Goal: Task Accomplishment & Management: Manage account settings

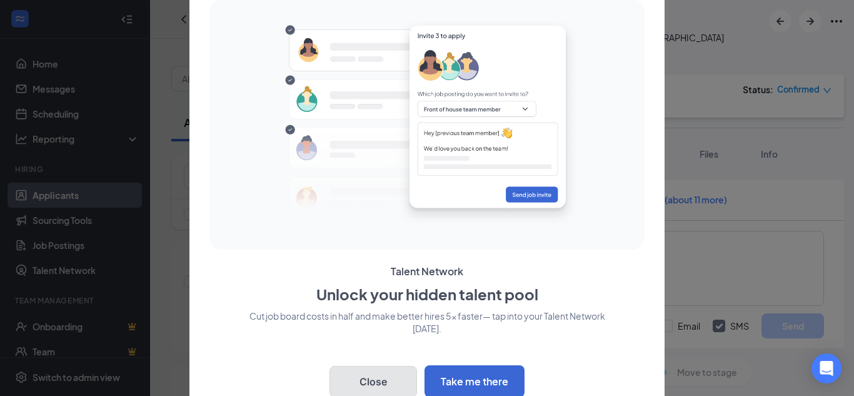
click at [363, 380] on button "Close" at bounding box center [373, 381] width 88 height 31
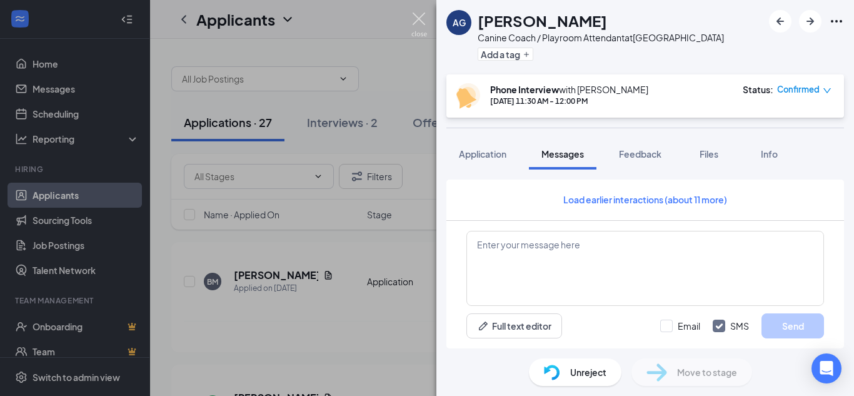
click at [421, 18] on img at bounding box center [419, 25] width 16 height 24
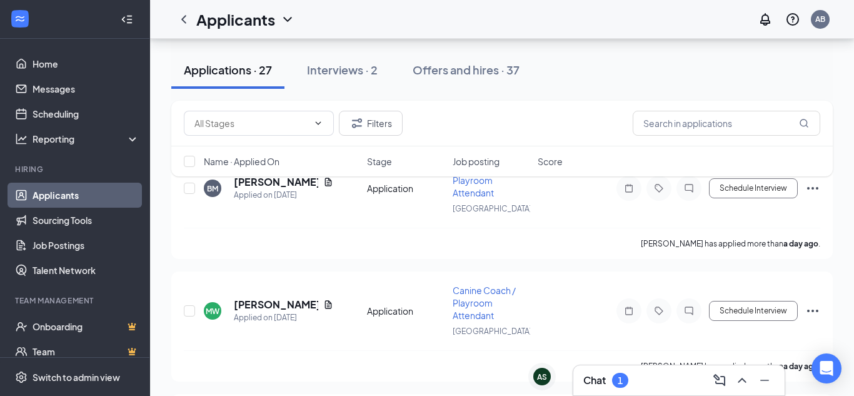
scroll to position [114, 0]
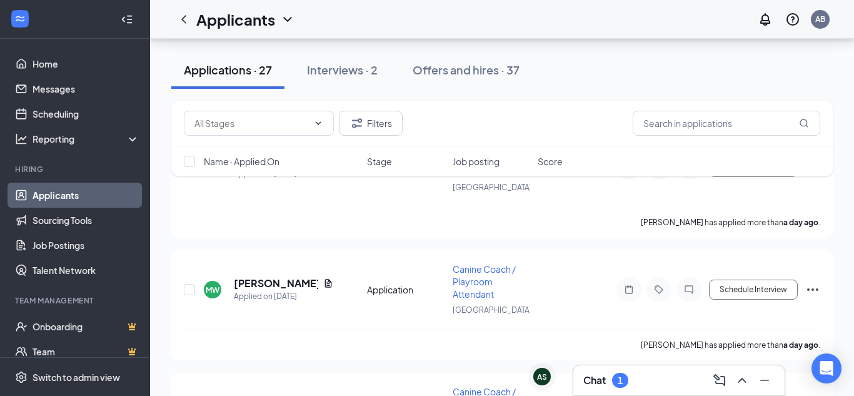
click at [597, 375] on h3 "Chat" at bounding box center [594, 380] width 23 height 14
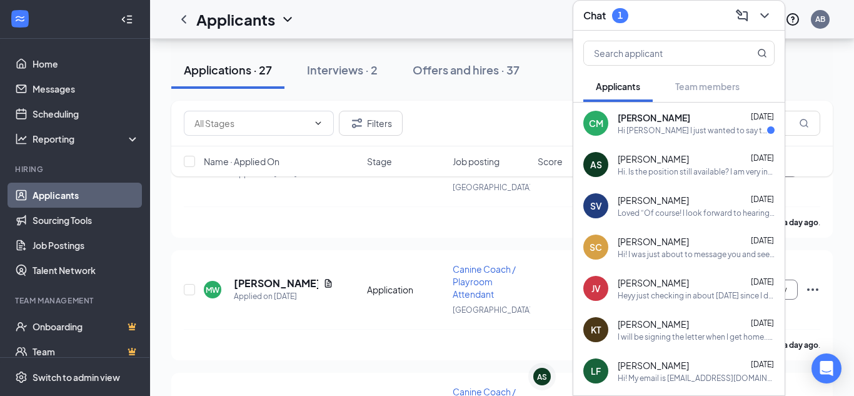
click at [679, 128] on div "Hi [PERSON_NAME] I just wanted to say thank you again for talking to me [DATE].…" at bounding box center [692, 130] width 149 height 11
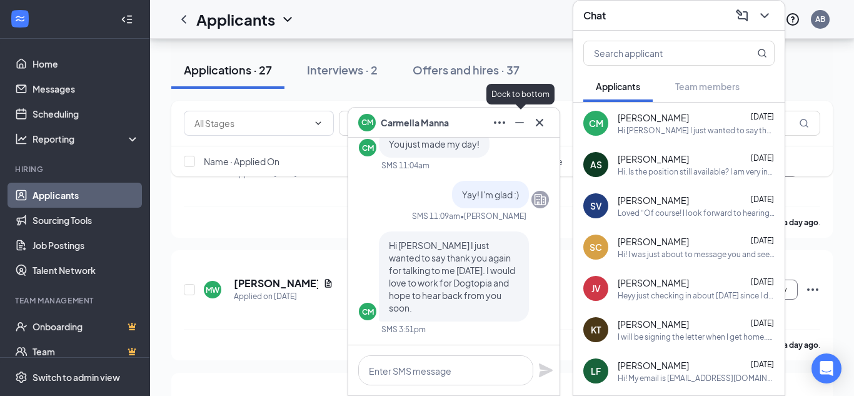
click at [518, 120] on icon "Minimize" at bounding box center [519, 122] width 15 height 15
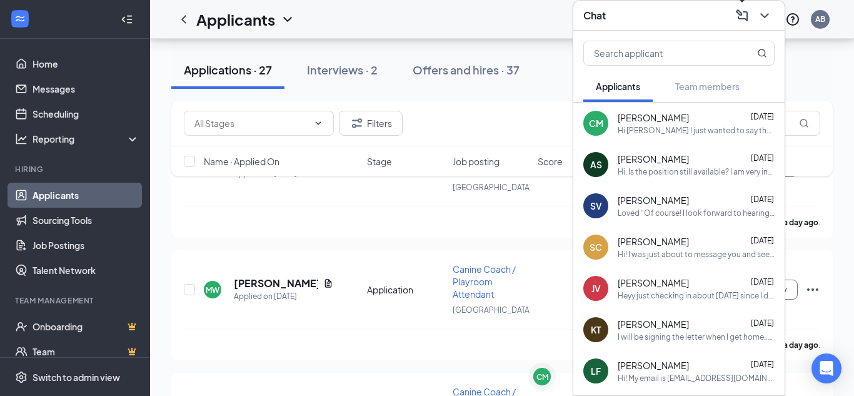
click at [760, 18] on icon "ChevronDown" at bounding box center [764, 15] width 15 height 15
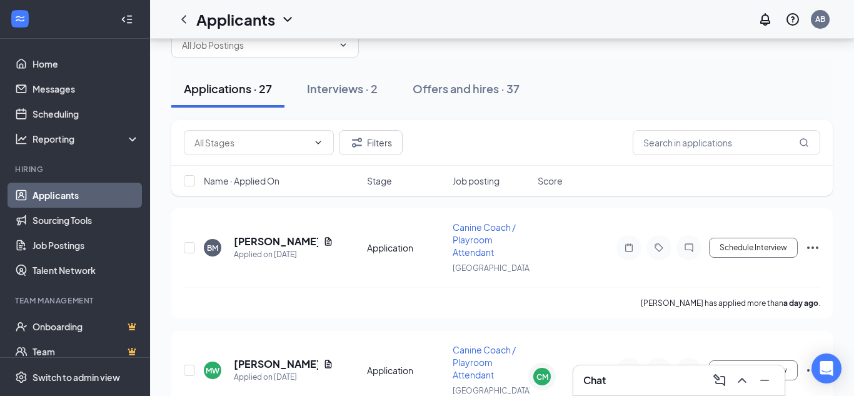
scroll to position [32, 0]
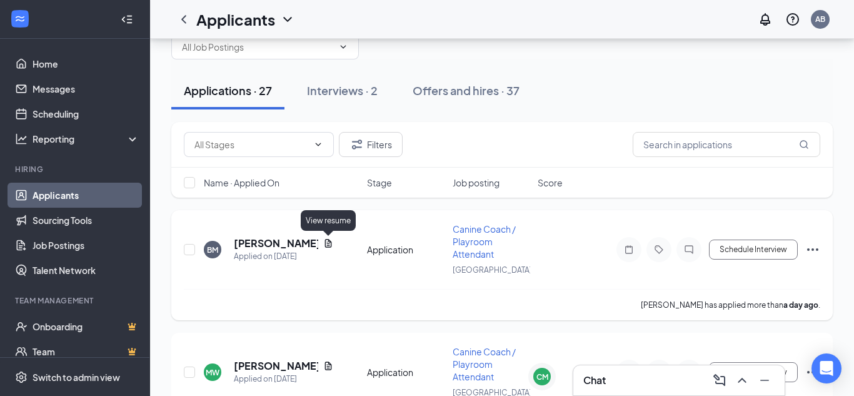
click at [328, 244] on icon "Document" at bounding box center [328, 243] width 7 height 8
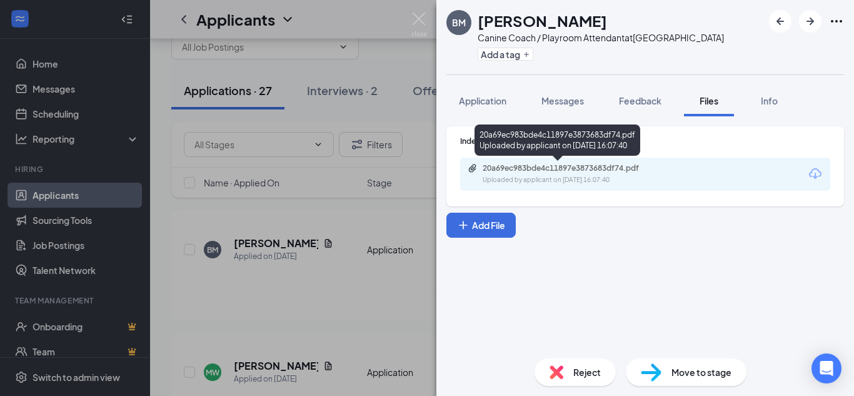
click at [539, 177] on div "Uploaded by applicant on [DATE] 16:07:40" at bounding box center [577, 180] width 188 height 10
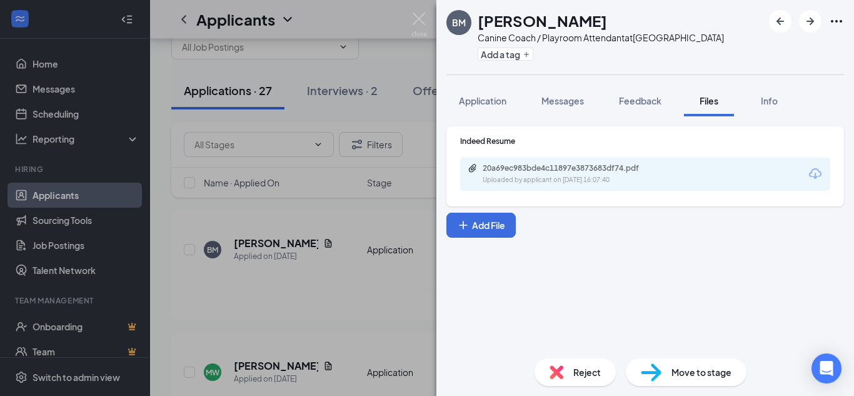
click at [696, 368] on span "Move to stage" at bounding box center [701, 372] width 60 height 14
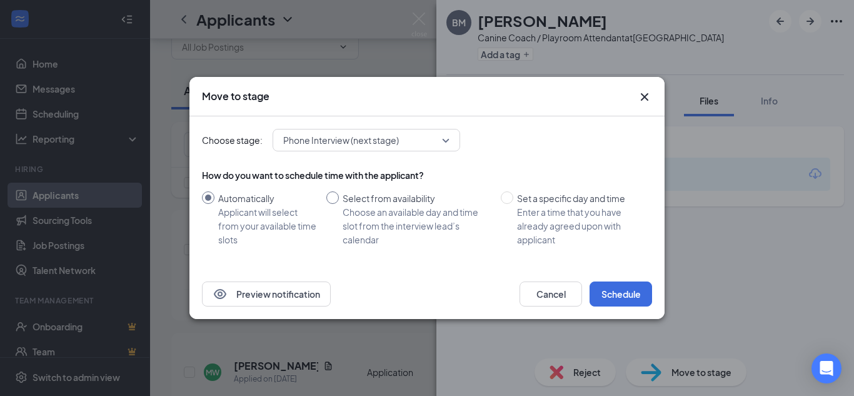
click at [334, 196] on input "Select from availability Choose an available day and time slot from the intervi…" at bounding box center [332, 197] width 13 height 13
radio input "true"
radio input "false"
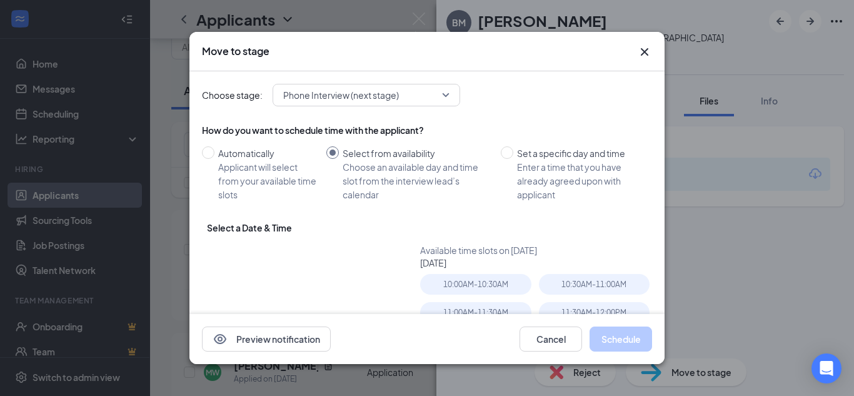
type input "[DATE]"
click at [565, 286] on div "10:30AM - 11:00AM" at bounding box center [594, 284] width 111 height 21
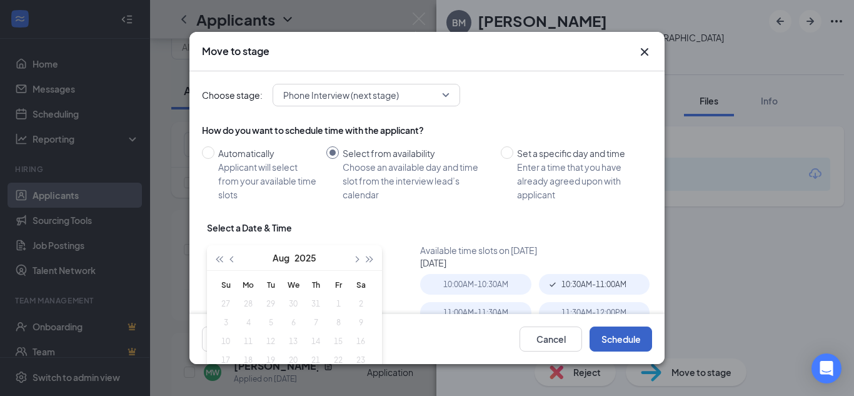
click at [610, 335] on button "Schedule" at bounding box center [621, 338] width 63 height 25
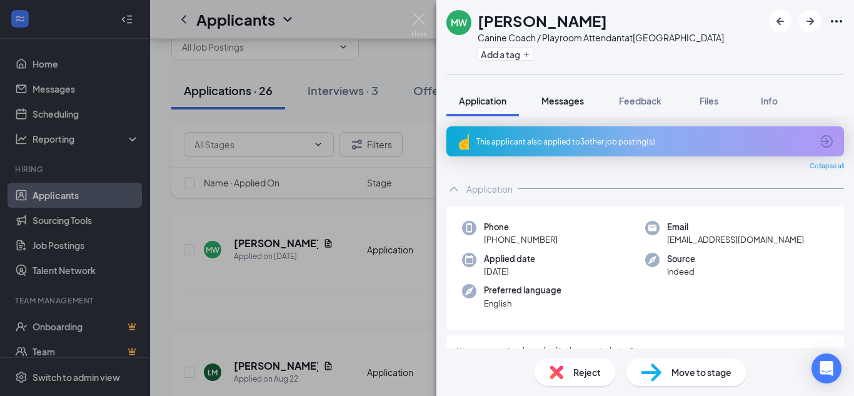
click at [543, 101] on span "Messages" at bounding box center [562, 100] width 43 height 11
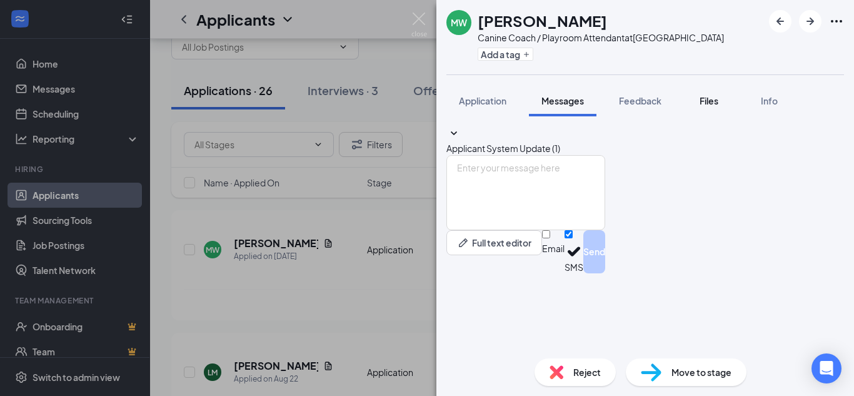
click at [700, 105] on div "Files" at bounding box center [708, 100] width 25 height 13
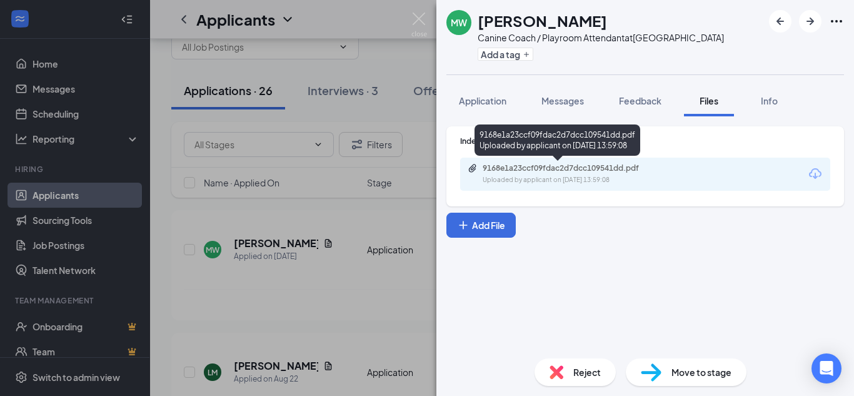
click at [609, 171] on div "9168e1a23ccf09fdac2d7dcc109541dd.pdf" at bounding box center [570, 168] width 175 height 10
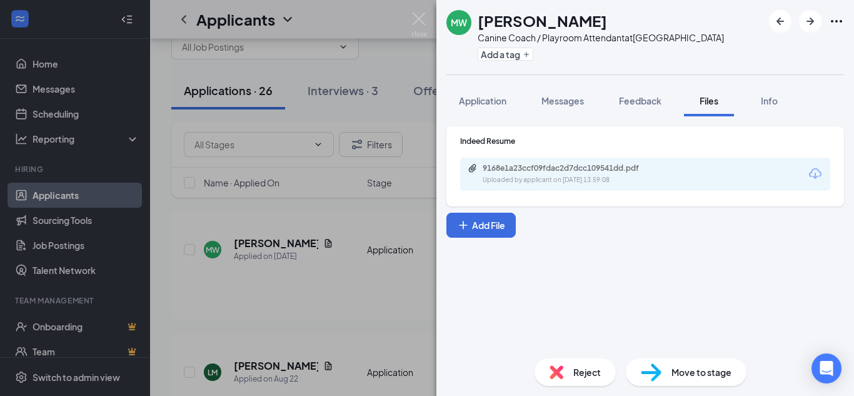
click at [658, 376] on img at bounding box center [651, 372] width 21 height 18
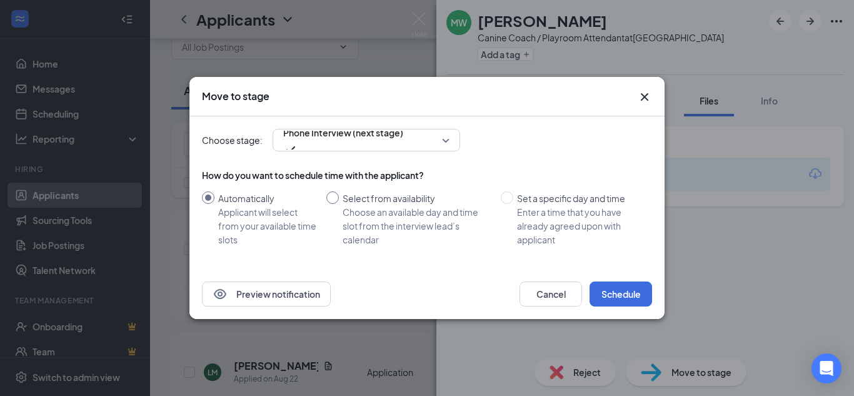
click at [338, 201] on input "Select from availability Choose an available day and time slot from the intervi…" at bounding box center [332, 197] width 13 height 13
radio input "true"
radio input "false"
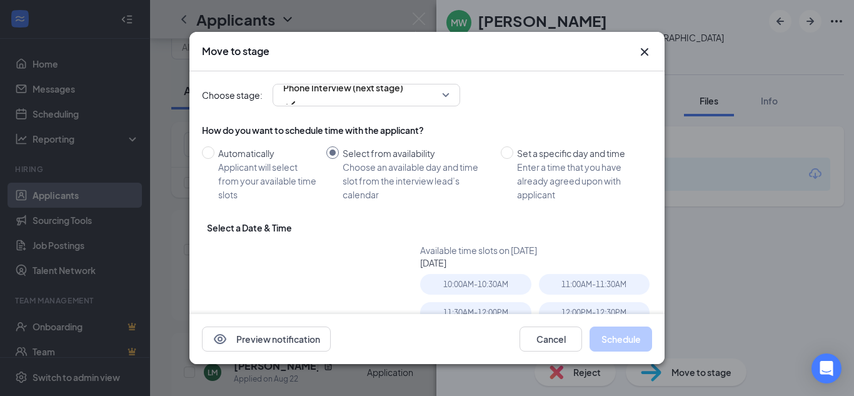
type input "[DATE]"
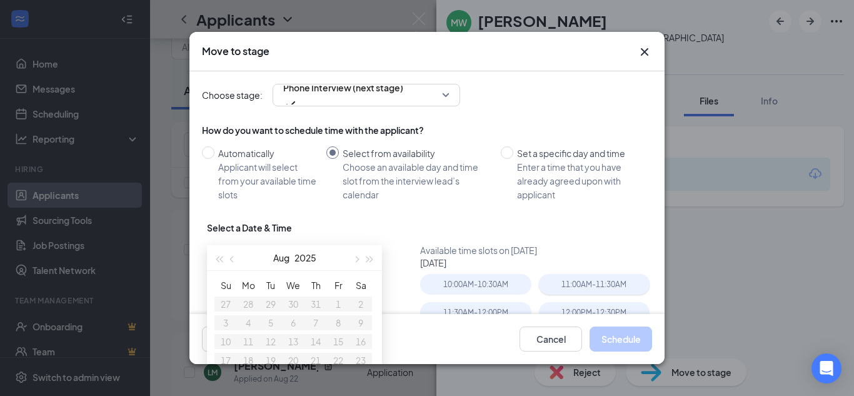
click at [568, 283] on div "11:00AM - 11:30AM" at bounding box center [594, 284] width 111 height 21
click at [616, 339] on button "Schedule" at bounding box center [621, 338] width 63 height 25
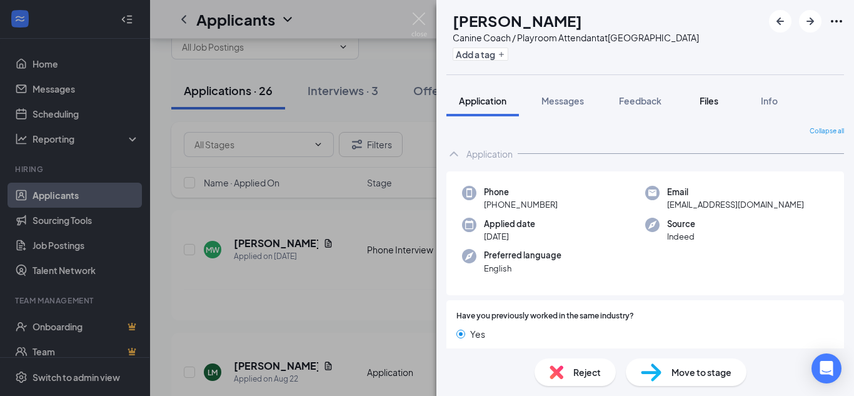
click at [701, 108] on button "Files" at bounding box center [709, 100] width 50 height 31
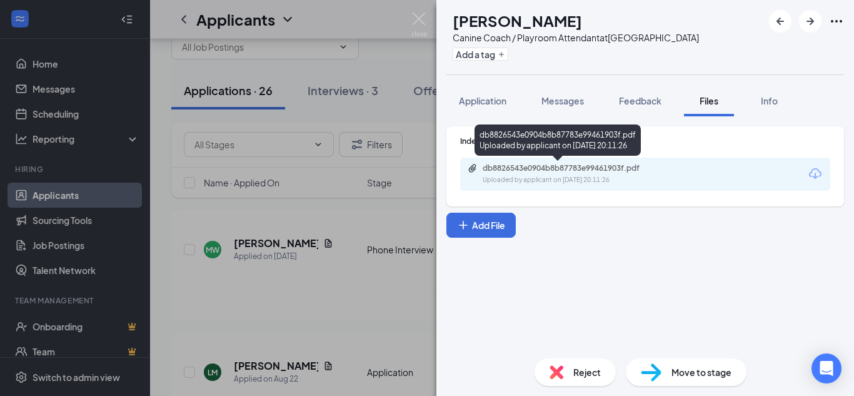
click at [605, 164] on div "db8826543e0904b8b87783e99461903f.pdf" at bounding box center [570, 168] width 175 height 10
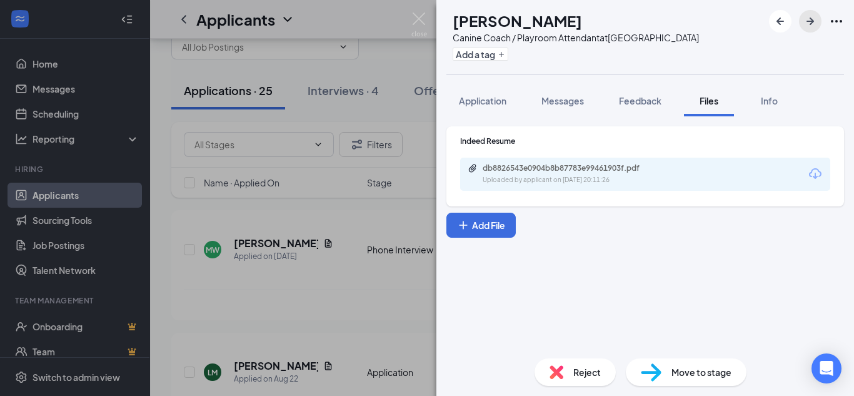
click at [812, 26] on icon "ArrowRight" at bounding box center [810, 21] width 15 height 15
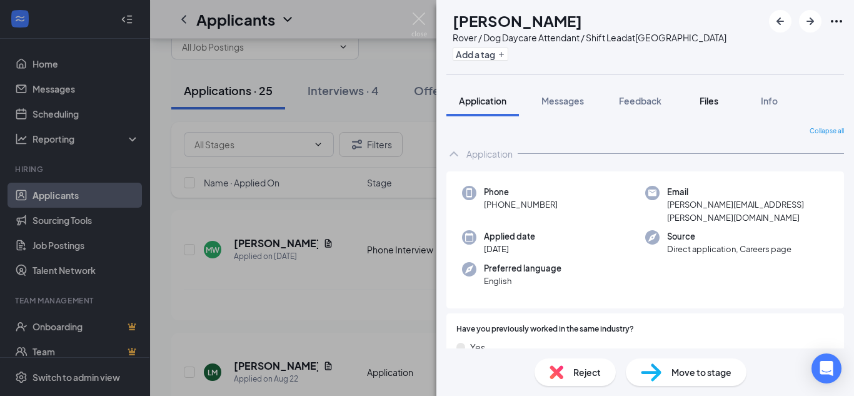
click at [703, 104] on span "Files" at bounding box center [709, 100] width 19 height 11
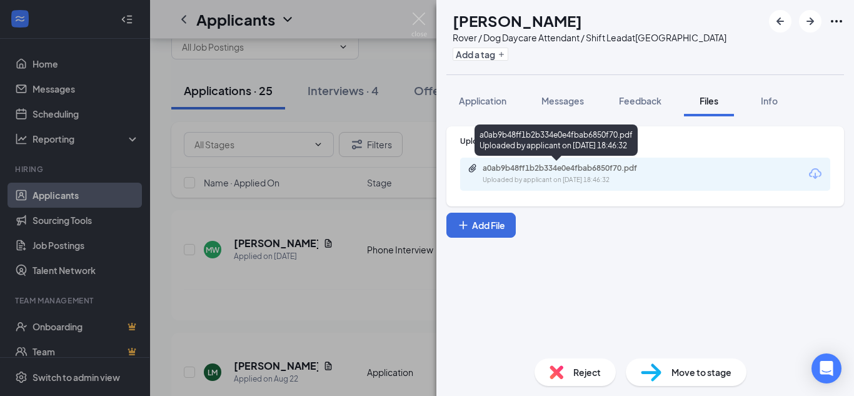
click at [603, 168] on div "a0ab9b48ff1b2b334e0e4fbab6850f70.pdf" at bounding box center [570, 168] width 175 height 10
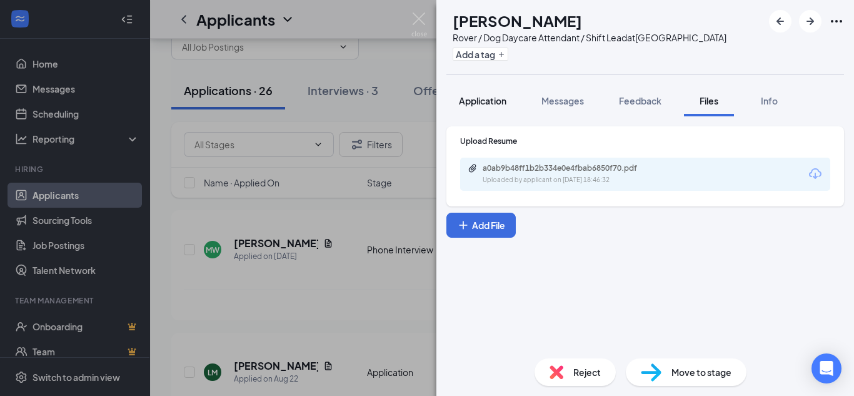
click at [493, 101] on span "Application" at bounding box center [483, 100] width 48 height 11
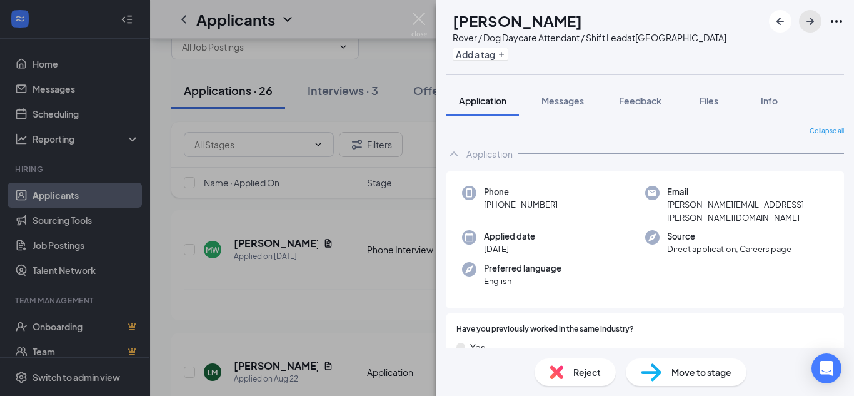
click at [811, 26] on icon "ArrowRight" at bounding box center [810, 21] width 15 height 15
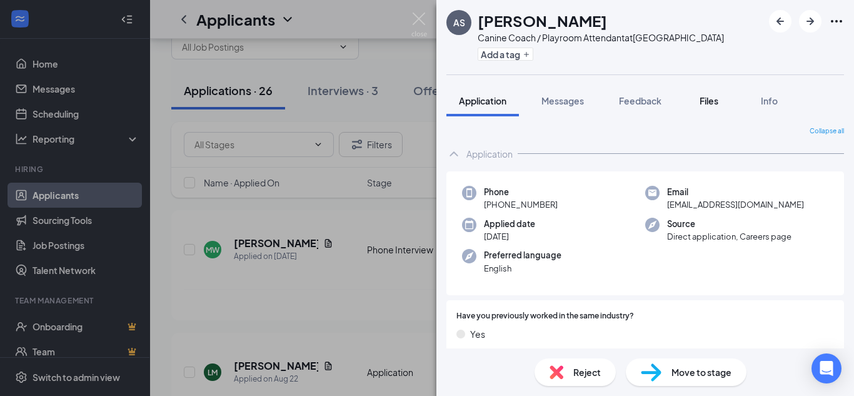
click at [697, 103] on button "Files" at bounding box center [709, 100] width 50 height 31
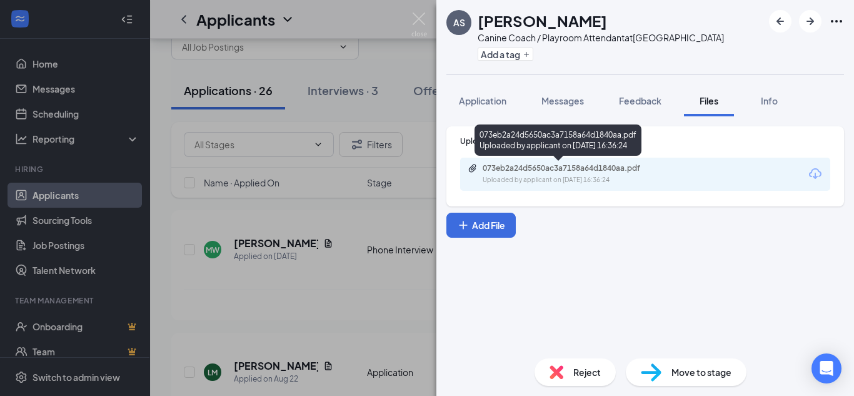
click at [607, 176] on div "Uploaded by applicant on [DATE] 16:36:24" at bounding box center [577, 180] width 188 height 10
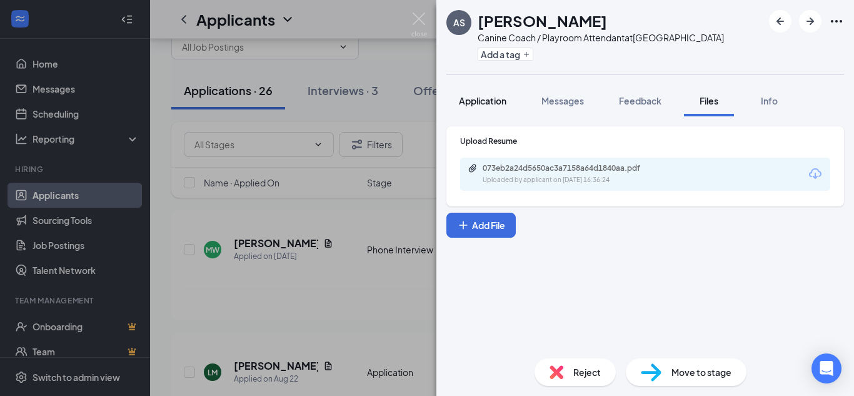
click at [467, 98] on span "Application" at bounding box center [483, 100] width 48 height 11
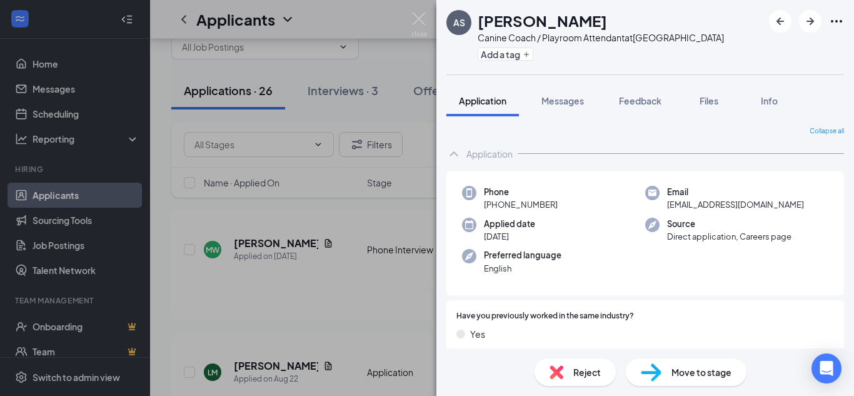
click at [679, 370] on span "Move to stage" at bounding box center [701, 372] width 60 height 14
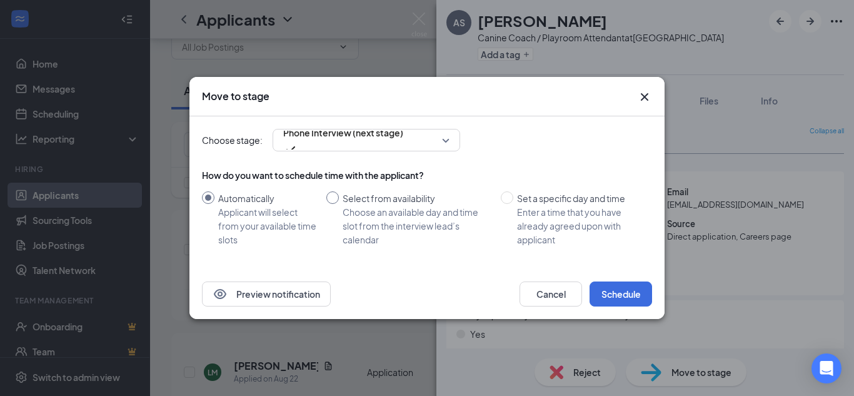
click at [330, 200] on input "Select from availability Choose an available day and time slot from the intervi…" at bounding box center [332, 197] width 13 height 13
radio input "true"
radio input "false"
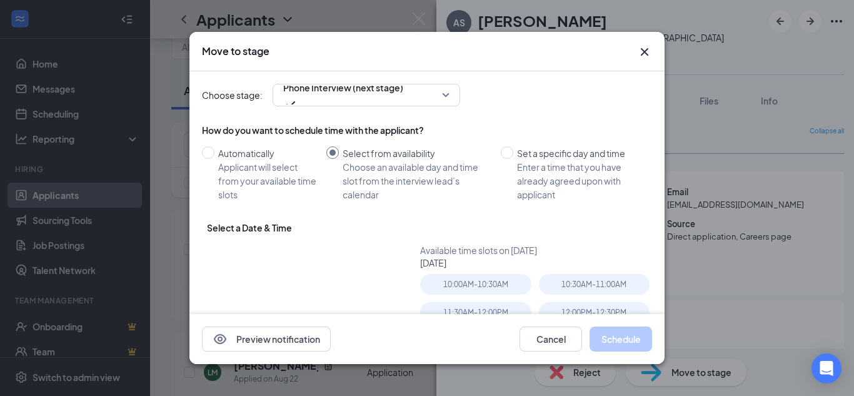
type input "[DATE]"
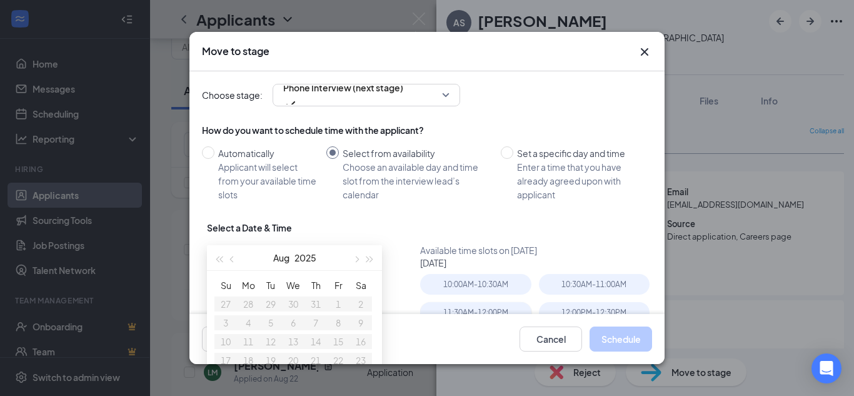
click at [497, 309] on div "11:30AM - 12:00PM" at bounding box center [475, 312] width 111 height 21
click at [621, 342] on button "Schedule" at bounding box center [621, 338] width 63 height 25
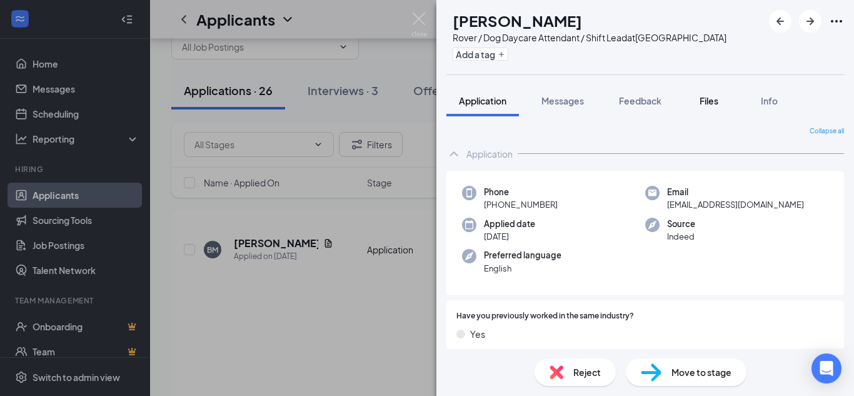
click at [708, 98] on span "Files" at bounding box center [709, 100] width 19 height 11
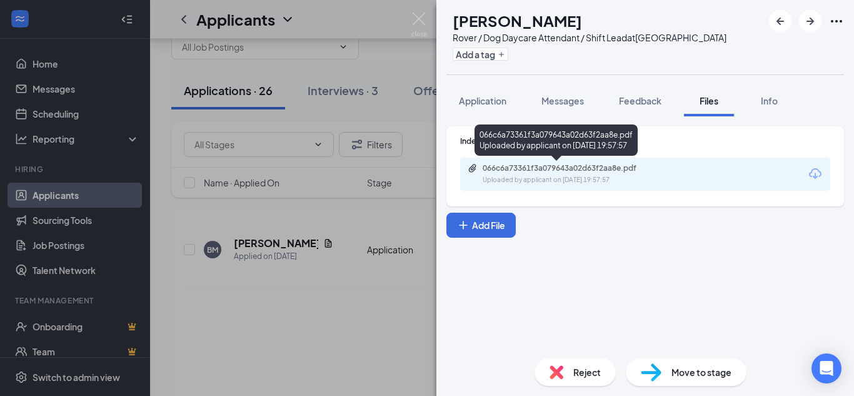
click at [623, 177] on div "Uploaded by applicant on [DATE] 19:57:57" at bounding box center [577, 180] width 188 height 10
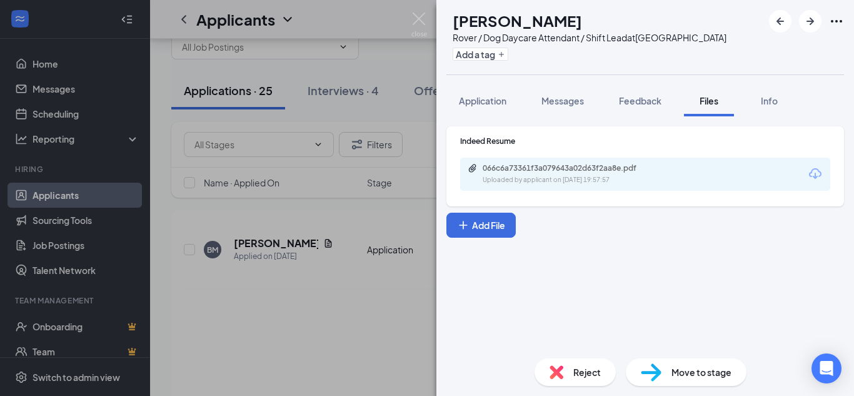
click at [653, 373] on img at bounding box center [651, 372] width 21 height 18
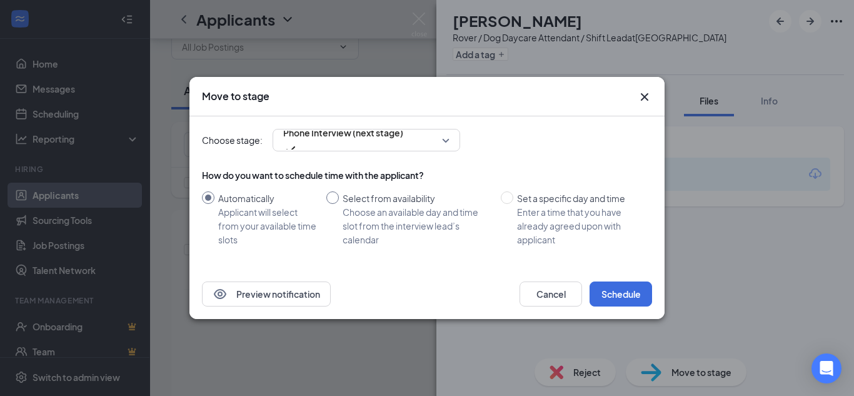
click at [334, 204] on label "Select from availability Choose an available day and time slot from the intervi…" at bounding box center [410, 218] width 169 height 55
click at [334, 204] on input "Select from availability Choose an available day and time slot from the intervi…" at bounding box center [332, 197] width 13 height 13
radio input "true"
radio input "false"
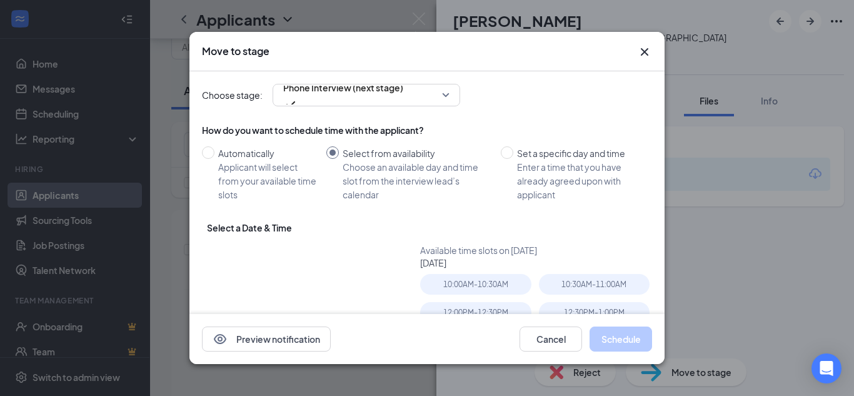
type input "[DATE]"
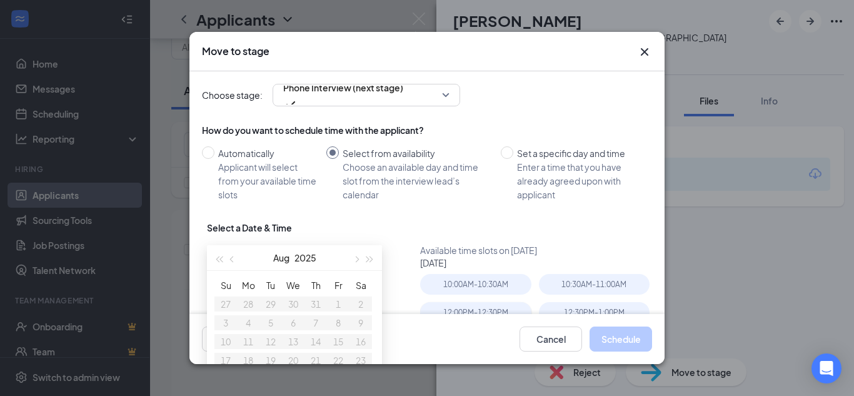
click at [484, 308] on div "12:00PM - 12:30PM" at bounding box center [475, 312] width 111 height 21
click at [610, 338] on button "Schedule" at bounding box center [621, 338] width 63 height 25
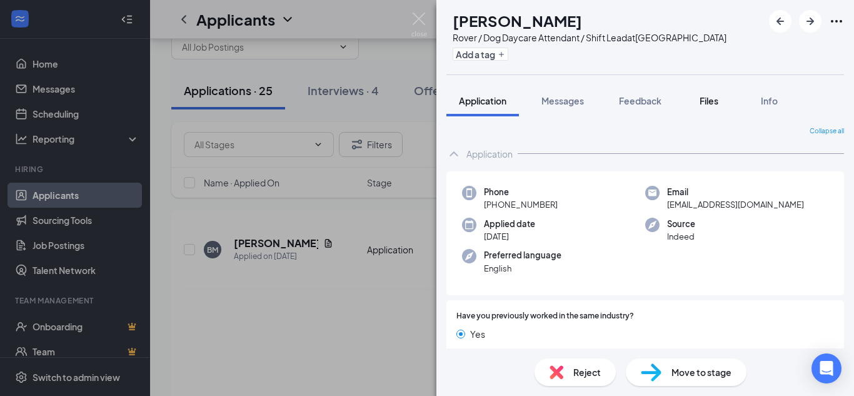
click at [708, 109] on button "Files" at bounding box center [709, 100] width 50 height 31
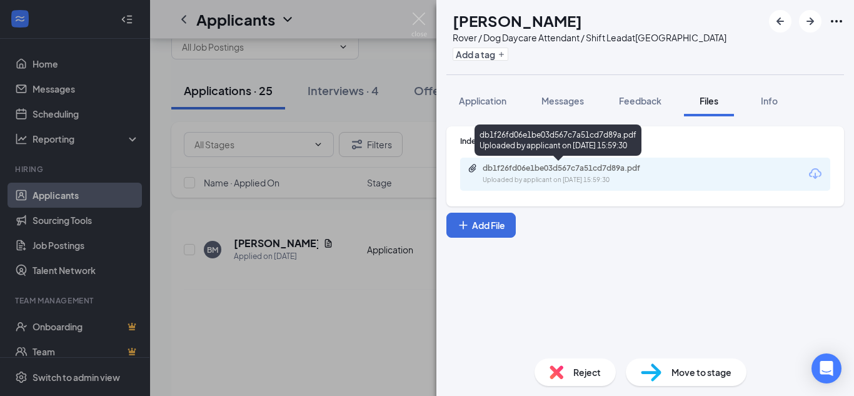
click at [658, 173] on div "db1f26fd06e1be03d567c7a51cd7d89a.pdf Uploaded by applicant on [DATE] 15:59:30" at bounding box center [569, 174] width 203 height 22
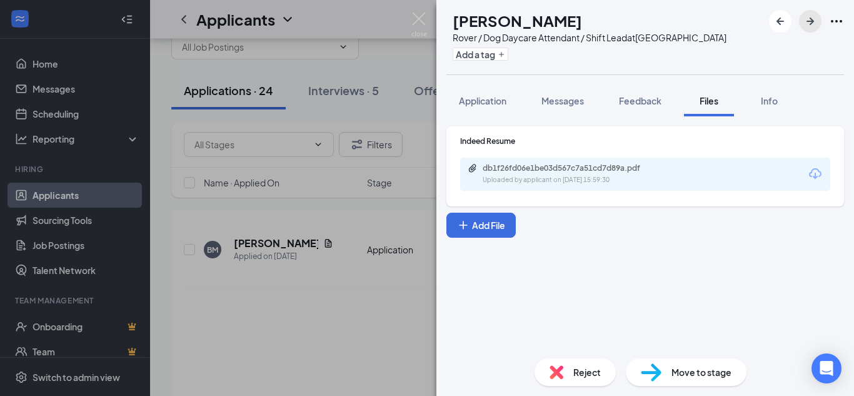
click at [805, 22] on icon "ArrowRight" at bounding box center [810, 21] width 15 height 15
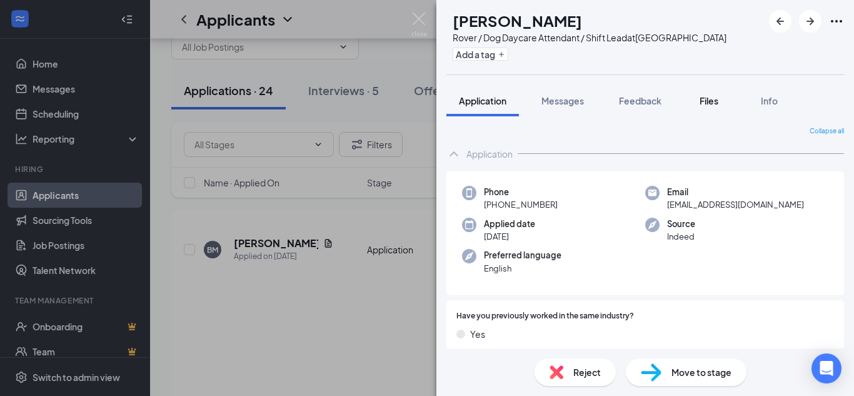
click at [715, 104] on span "Files" at bounding box center [709, 100] width 19 height 11
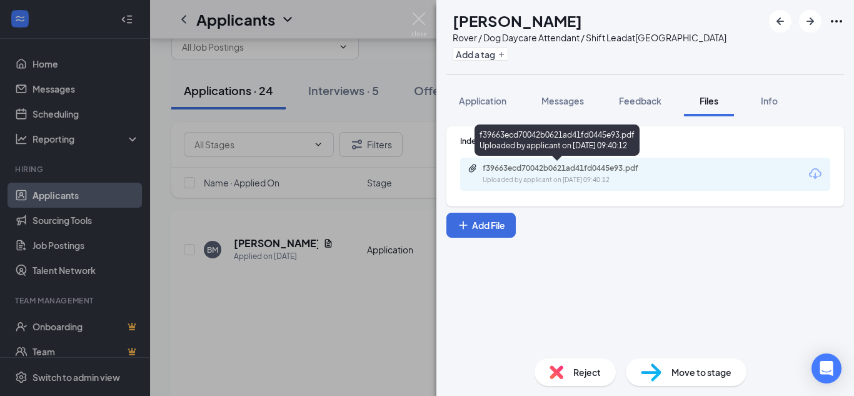
click at [642, 168] on div "f39663ecd70042b0621ad41fd0445e93.pdf" at bounding box center [570, 168] width 175 height 10
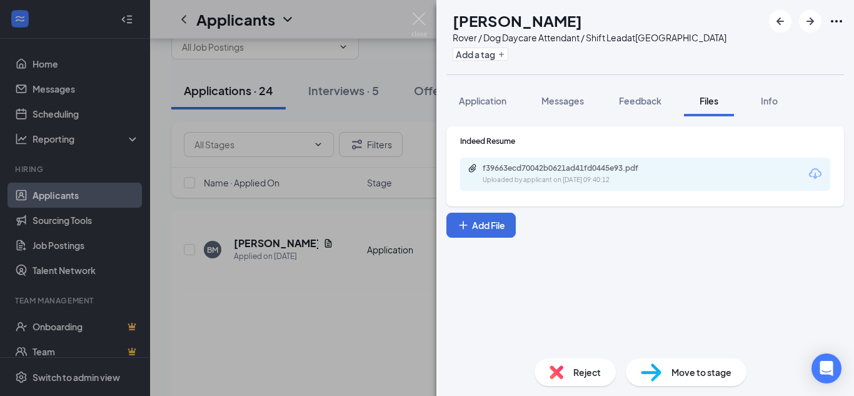
click at [695, 368] on span "Move to stage" at bounding box center [701, 372] width 60 height 14
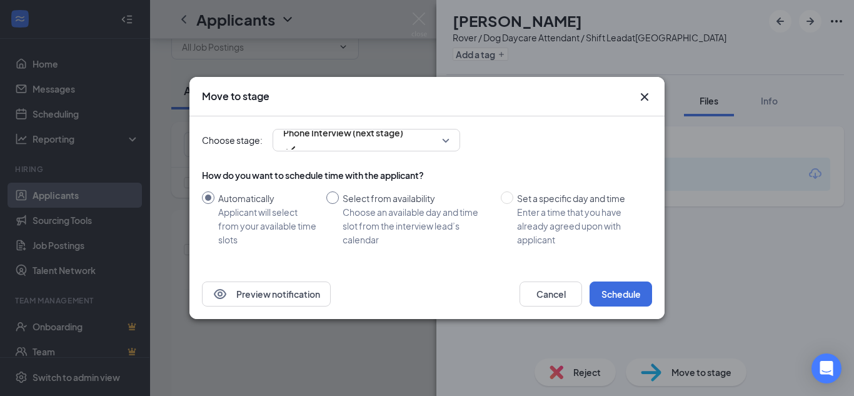
click at [334, 198] on input "Select from availability Choose an available day and time slot from the intervi…" at bounding box center [332, 197] width 13 height 13
radio input "true"
radio input "false"
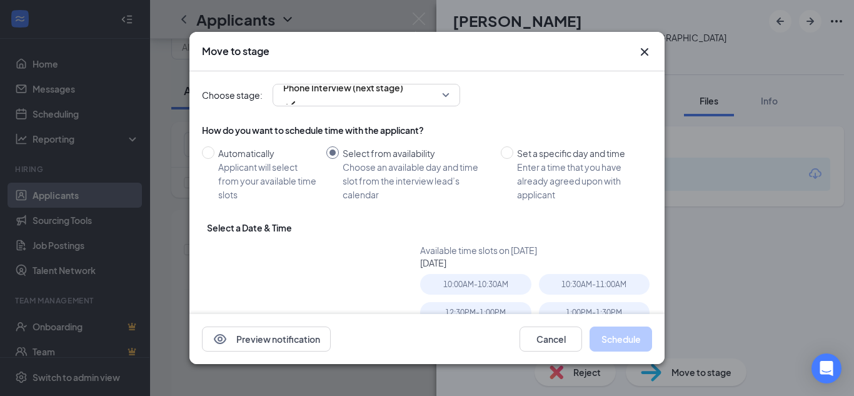
type input "[DATE]"
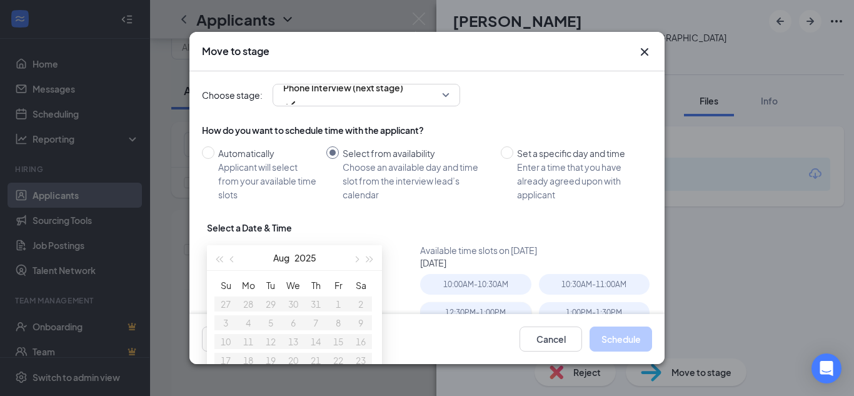
click at [488, 311] on div "12:30PM - 1:00PM" at bounding box center [475, 312] width 111 height 21
click at [624, 340] on button "Schedule" at bounding box center [621, 338] width 63 height 25
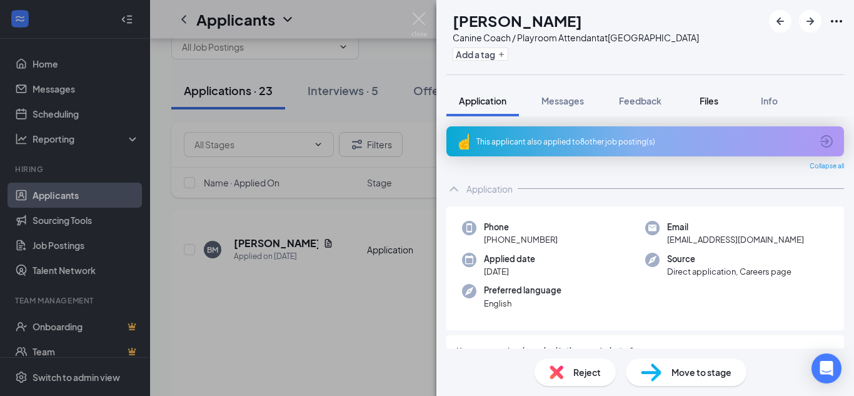
click at [711, 99] on span "Files" at bounding box center [709, 100] width 19 height 11
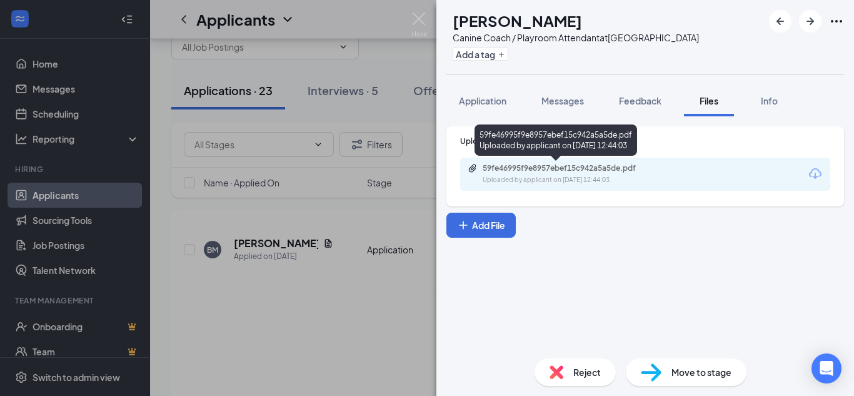
click at [581, 166] on div "59fe46995f9e8957ebef15c942a5a5de.pdf" at bounding box center [570, 168] width 175 height 10
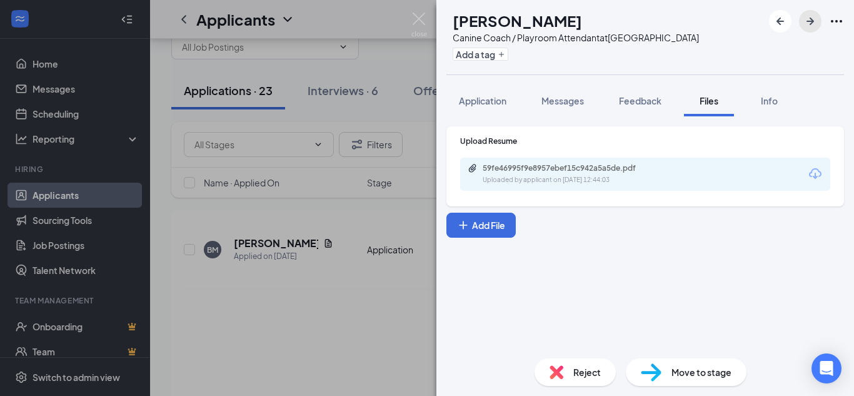
click at [814, 22] on icon "ArrowRight" at bounding box center [810, 21] width 15 height 15
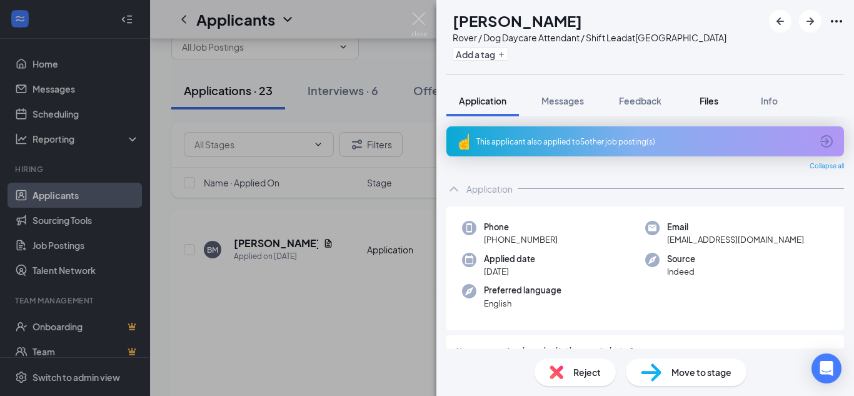
click at [717, 103] on span "Files" at bounding box center [709, 100] width 19 height 11
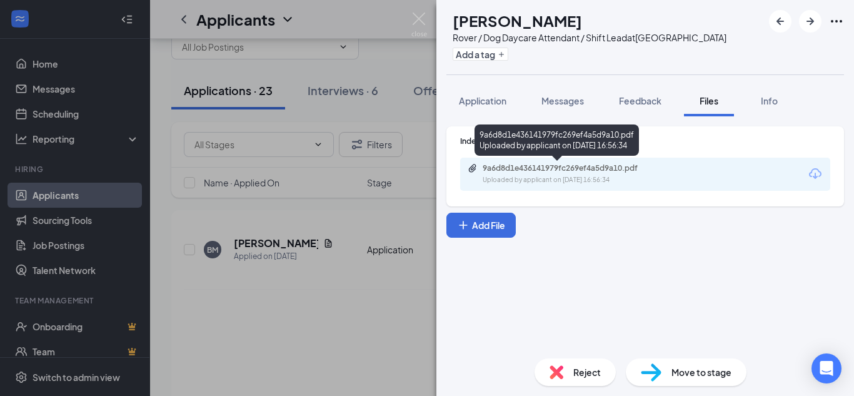
click at [585, 165] on div "9a6d8d1e436141979fc269ef4a5d9a10.pdf" at bounding box center [570, 168] width 175 height 10
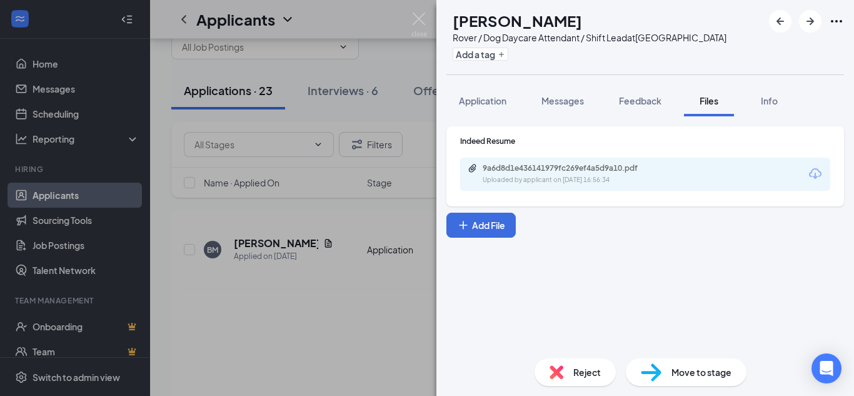
click at [703, 373] on span "Move to stage" at bounding box center [701, 372] width 60 height 14
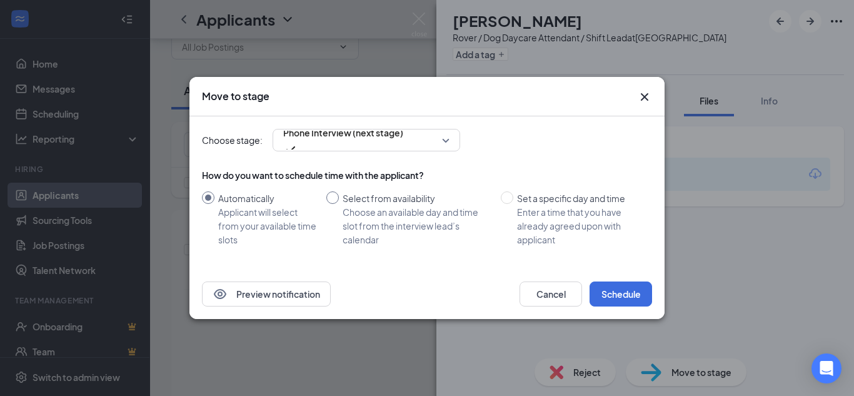
click at [341, 194] on span "Select from availability Choose an available day and time slot from the intervi…" at bounding box center [417, 218] width 157 height 55
click at [339, 194] on input "Select from availability Choose an available day and time slot from the intervi…" at bounding box center [332, 197] width 13 height 13
radio input "true"
radio input "false"
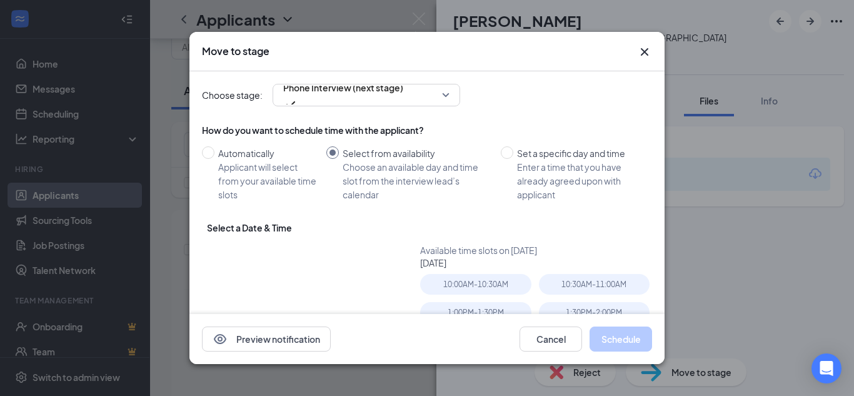
type input "[DATE]"
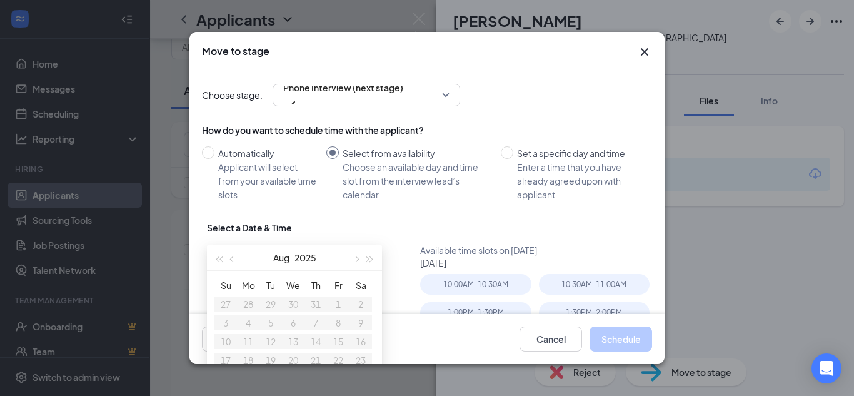
click at [657, 191] on div "Choose stage: Phone Interview (next stage) How do you want to schedule time wit…" at bounding box center [426, 192] width 475 height 243
drag, startPoint x: 322, startPoint y: 286, endPoint x: 304, endPoint y: 336, distance: 53.2
click at [304, 336] on table "Su Mo Tu We Th Fr Sa 27 28 29 30 31 1 2 3 4 5 6 7 8 9 10 11 12 13 14 15 16 17 1…" at bounding box center [293, 341] width 158 height 131
click at [466, 263] on div "[DATE]" at bounding box center [538, 262] width 237 height 13
click at [519, 247] on div "Available time slots on [DATE]" at bounding box center [538, 250] width 237 height 13
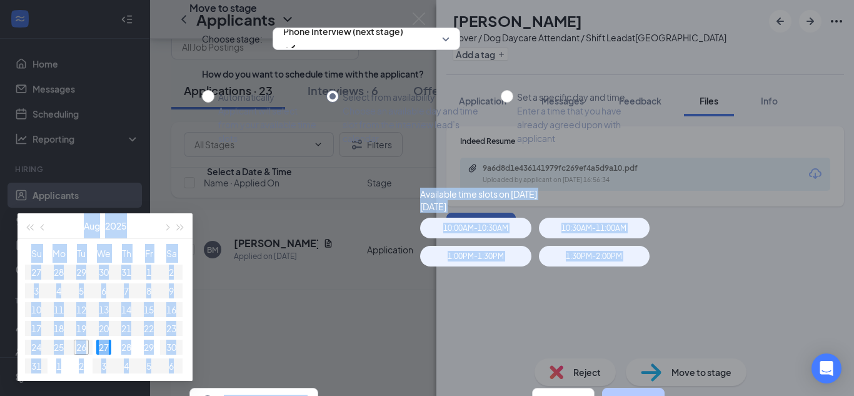
scroll to position [129, 0]
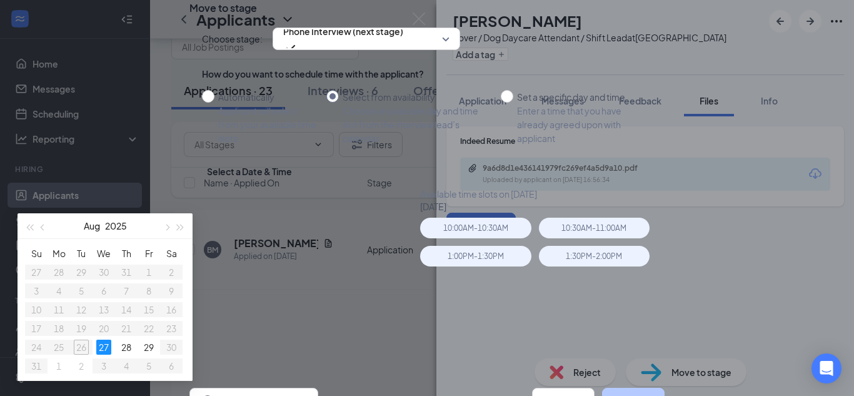
drag, startPoint x: 399, startPoint y: 271, endPoint x: 394, endPoint y: 243, distance: 28.5
click at [394, 243] on div "[DATE] [DATE] Su Mo Tu We Th Fr Sa 27 28 29 30 31 1 2 3 4 5 6 7 8 9 10 11 12 13…" at bounding box center [432, 282] width 450 height 188
drag, startPoint x: 359, startPoint y: 278, endPoint x: 356, endPoint y: 354, distance: 75.7
click at [183, 354] on table "Su Mo Tu We Th Fr Sa 27 28 29 30 31 1 2 3 4 5 6 7 8 9 10 11 12 13 14 15 16 17 1…" at bounding box center [104, 309] width 158 height 131
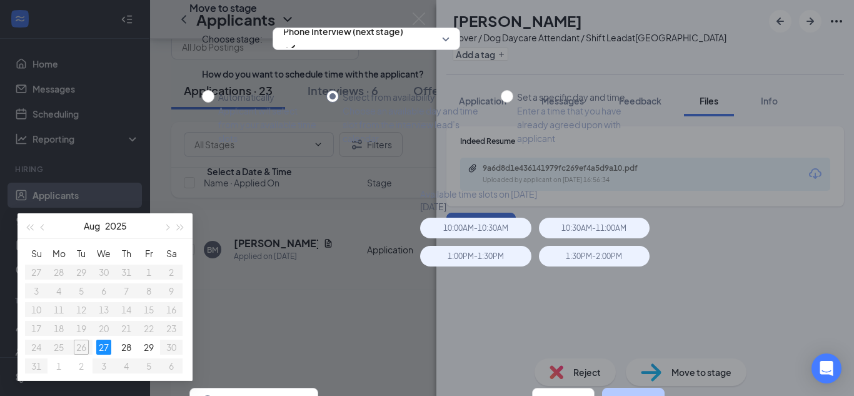
drag, startPoint x: 364, startPoint y: 286, endPoint x: 246, endPoint y: 294, distance: 119.1
click at [183, 263] on tr "Su Mo Tu We Th Fr Sa" at bounding box center [104, 253] width 158 height 19
click at [93, 263] on th "Tu" at bounding box center [81, 253] width 23 height 19
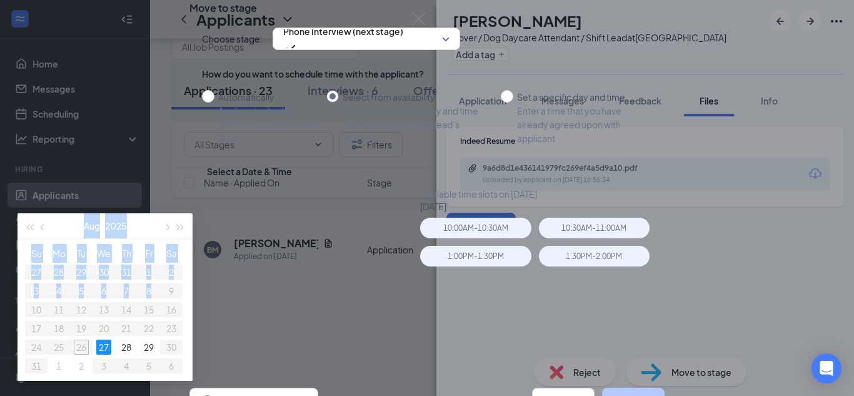
drag, startPoint x: 343, startPoint y: 219, endPoint x: 344, endPoint y: 323, distance: 103.8
click at [344, 323] on div "[DATE] [DATE] Su Mo Tu We Th Fr Sa 27 28 29 30 31 1 2 3 4 5 6 7 8 9 10 11 12 13…" at bounding box center [293, 282] width 173 height 188
click at [386, 197] on div "[DATE] [DATE] Su Mo Tu We Th Fr Sa 27 28 29 30 31 1 2 3 4 5 6 7 8 9 10 11 12 13…" at bounding box center [432, 282] width 450 height 188
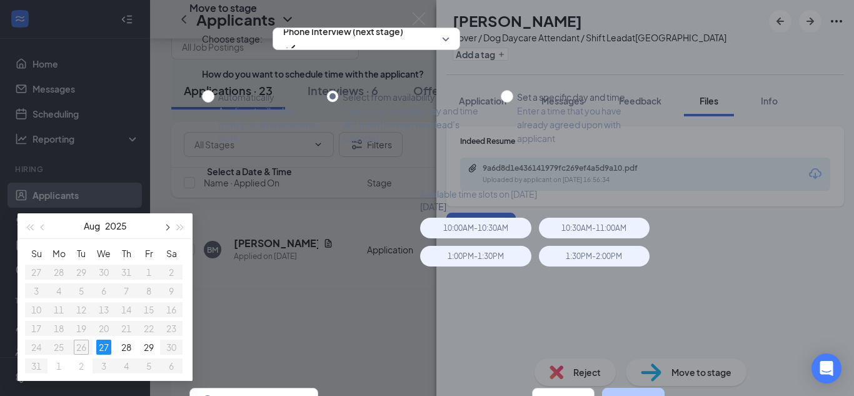
click at [173, 238] on button "button" at bounding box center [166, 225] width 14 height 25
click at [47, 231] on span "button" at bounding box center [44, 227] width 6 height 6
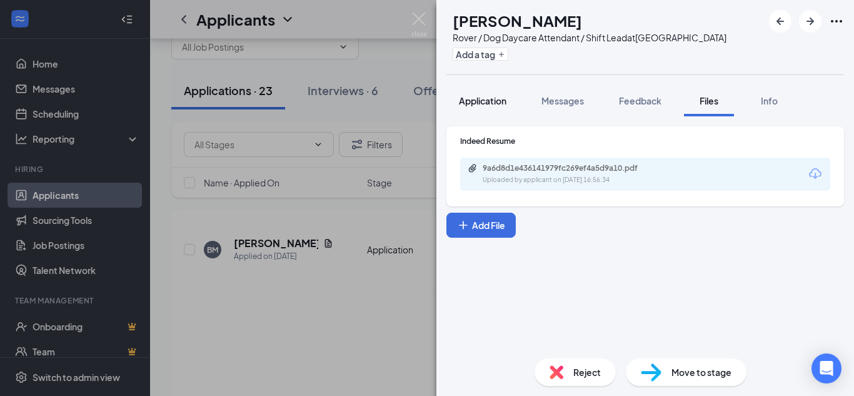
click at [494, 107] on button "Application" at bounding box center [482, 100] width 73 height 31
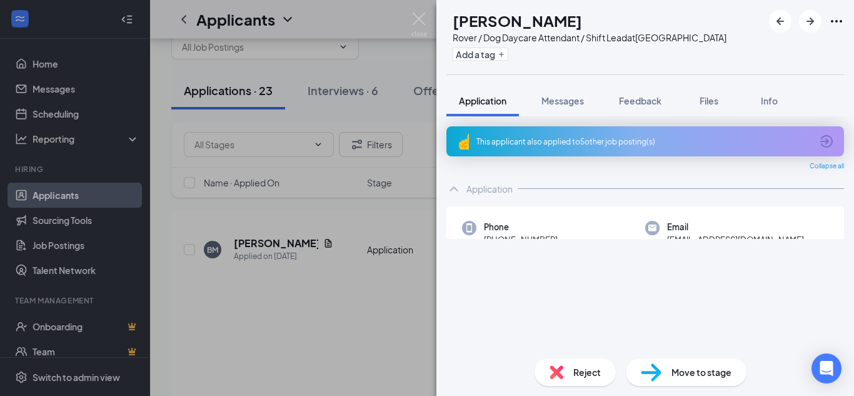
click at [557, 145] on div "This applicant also applied to 5 other job posting(s)" at bounding box center [643, 141] width 335 height 11
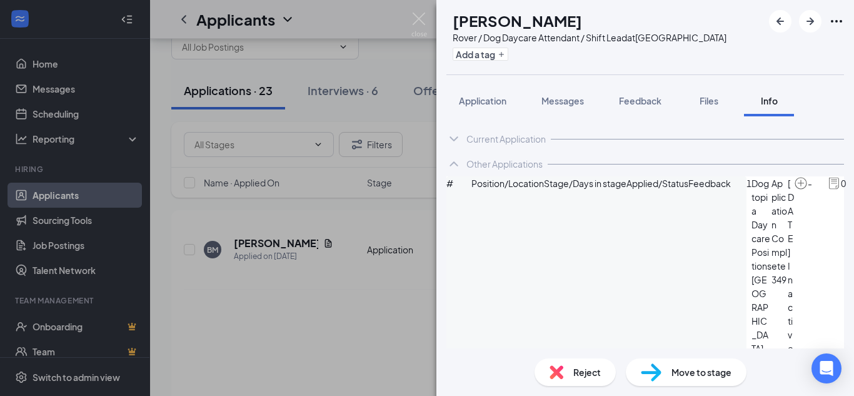
drag, startPoint x: 849, startPoint y: 96, endPoint x: 811, endPoint y: 114, distance: 41.9
click at [811, 114] on div "Application Messages Feedback Files Info" at bounding box center [645, 100] width 418 height 31
click at [803, 21] on icon "ArrowRight" at bounding box center [810, 21] width 15 height 15
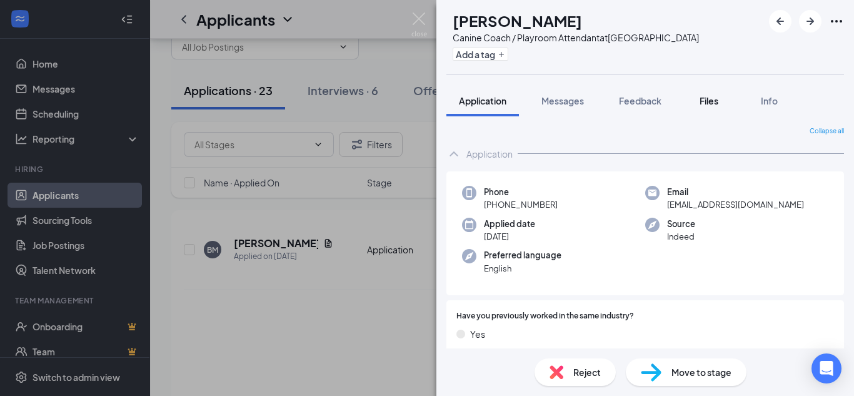
click at [707, 99] on span "Files" at bounding box center [709, 100] width 19 height 11
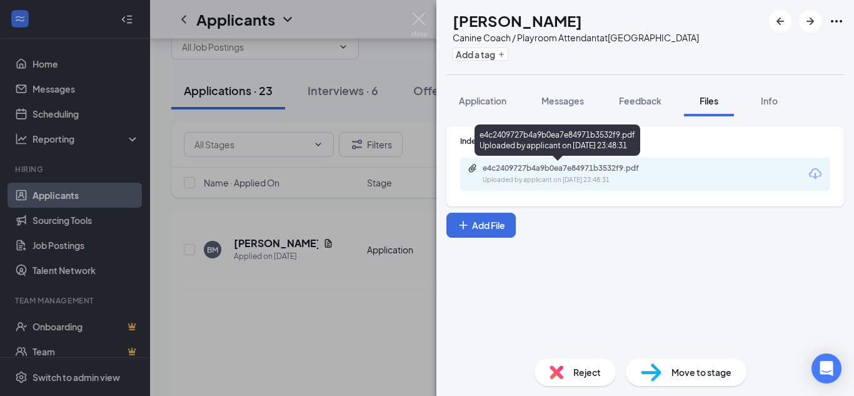
click at [609, 176] on div "Uploaded by applicant on [DATE] 23:48:31" at bounding box center [577, 180] width 188 height 10
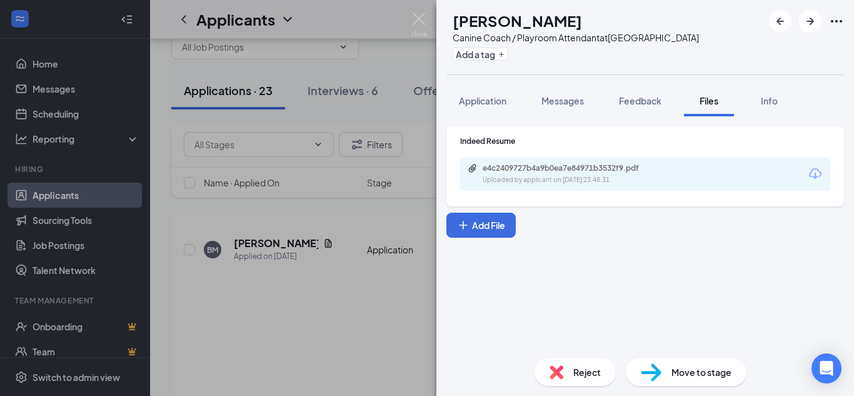
click at [663, 377] on div "Move to stage" at bounding box center [686, 372] width 121 height 28
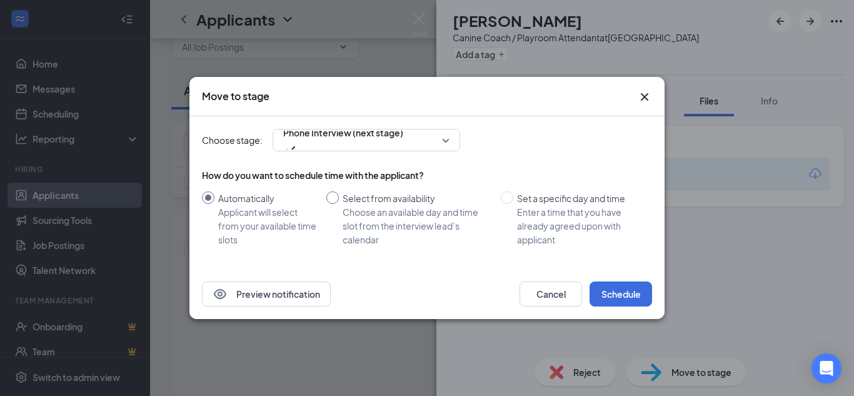
click at [334, 206] on label "Select from availability Choose an available day and time slot from the intervi…" at bounding box center [410, 218] width 169 height 55
click at [334, 204] on input "Select from availability Choose an available day and time slot from the intervi…" at bounding box center [332, 197] width 13 height 13
radio input "true"
radio input "false"
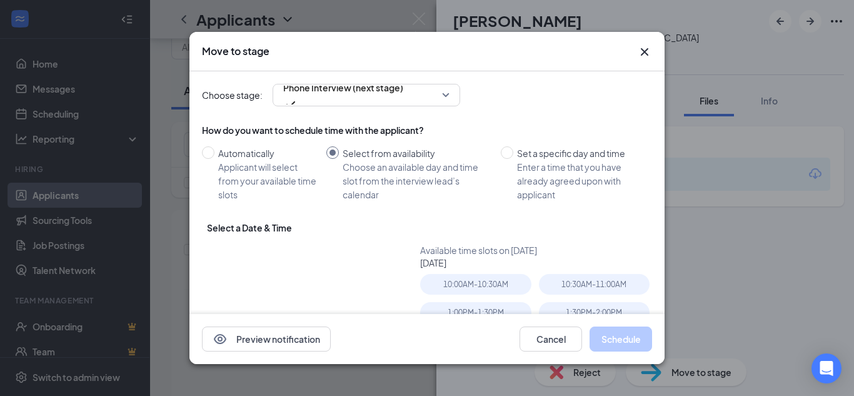
type input "[DATE]"
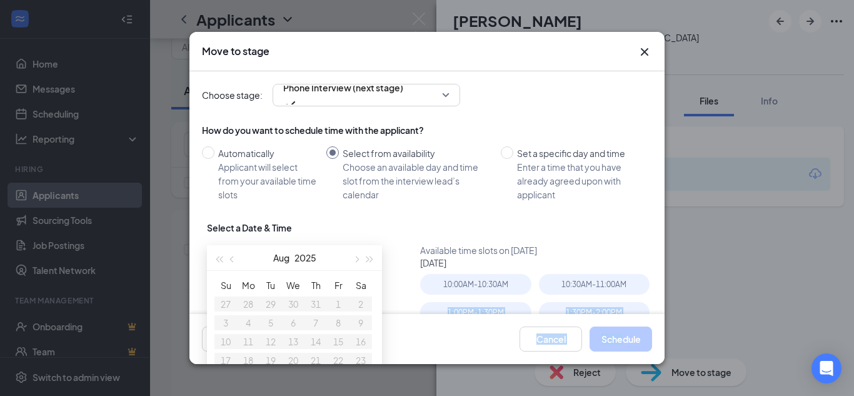
scroll to position [129, 0]
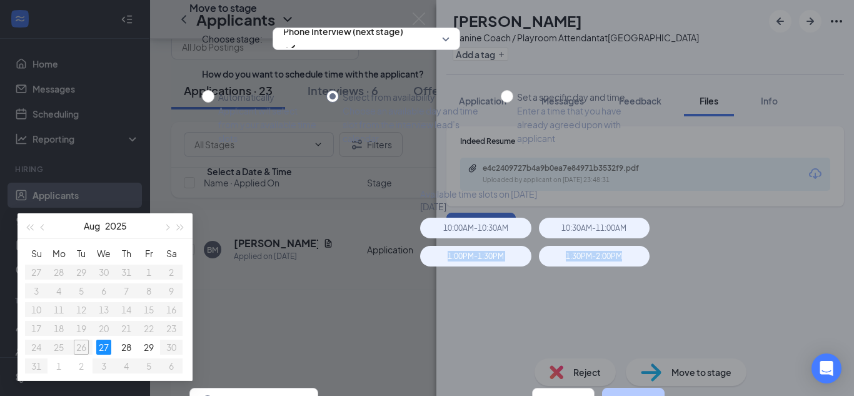
drag, startPoint x: 638, startPoint y: 295, endPoint x: 621, endPoint y: 193, distance: 103.3
click at [621, 218] on div "10:00AM - 10:30AM 10:30AM - 11:00AM 1:00PM - 1:30PM 1:30PM - 2:00PM" at bounding box center [538, 247] width 237 height 59
click at [600, 219] on div "Available time slots on [DATE] [DATE] 10:00AM - 10:30AM 10:30AM - 11:00AM 1:00P…" at bounding box center [538, 282] width 237 height 188
click at [183, 296] on table "Su Mo Tu We Th Fr Sa 27 28 29 30 31 1 2 3 4 5 6 7 8 9 10 11 12 13 14 15 16 17 1…" at bounding box center [104, 309] width 158 height 131
click at [183, 309] on table "Su Mo Tu We Th Fr Sa 27 28 29 30 31 1 2 3 4 5 6 7 8 9 10 11 12 13 14 15 16 17 1…" at bounding box center [104, 309] width 158 height 131
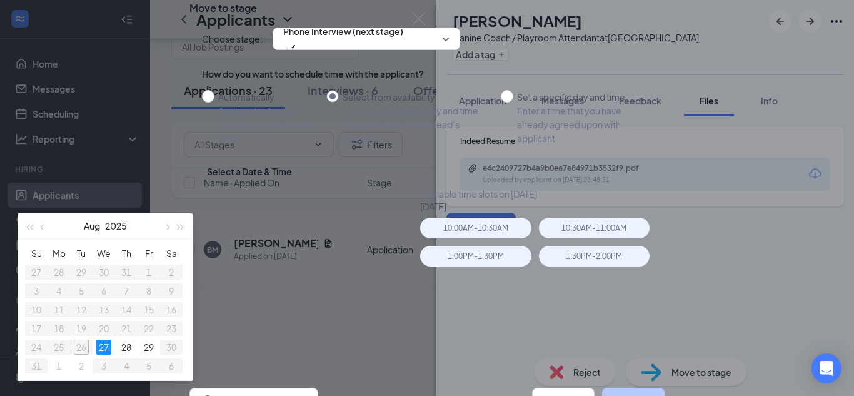
click at [183, 309] on table "Su Mo Tu We Th Fr Sa 27 28 29 30 31 1 2 3 4 5 6 7 8 9 10 11 12 13 14 15 16 17 1…" at bounding box center [104, 309] width 158 height 131
click at [169, 231] on span "button" at bounding box center [166, 227] width 6 height 6
click at [47, 231] on span "button" at bounding box center [44, 227] width 6 height 6
click at [183, 301] on table "Su Mo Tu We Th Fr Sa 27 28 29 30 31 1 2 3 4 5 6 7 8 9 10 11 12 13 14 15 16 17 1…" at bounding box center [104, 309] width 158 height 131
drag, startPoint x: 226, startPoint y: 301, endPoint x: 379, endPoint y: 390, distance: 177.3
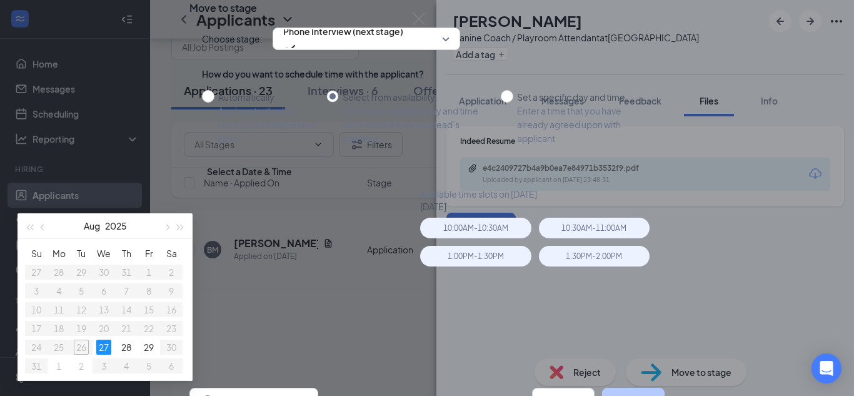
click at [379, 390] on div "Move to stage Choose stage: Phone Interview (next stage) How do you want to sch…" at bounding box center [427, 198] width 854 height 396
click at [318, 180] on div "[DATE]" at bounding box center [294, 264] width 175 height 168
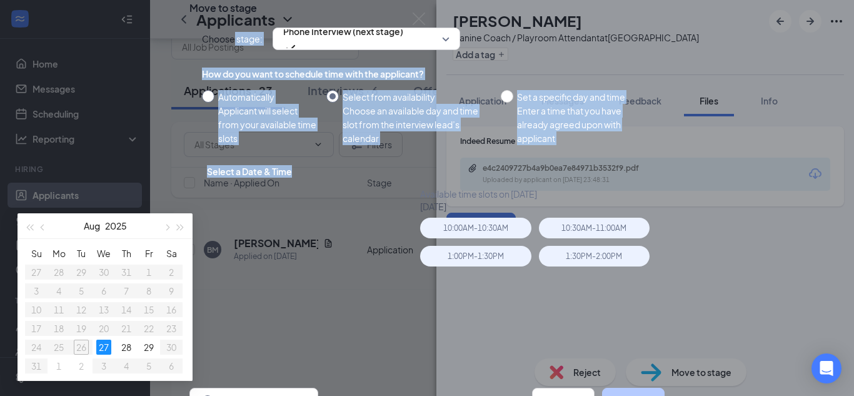
scroll to position [0, 0]
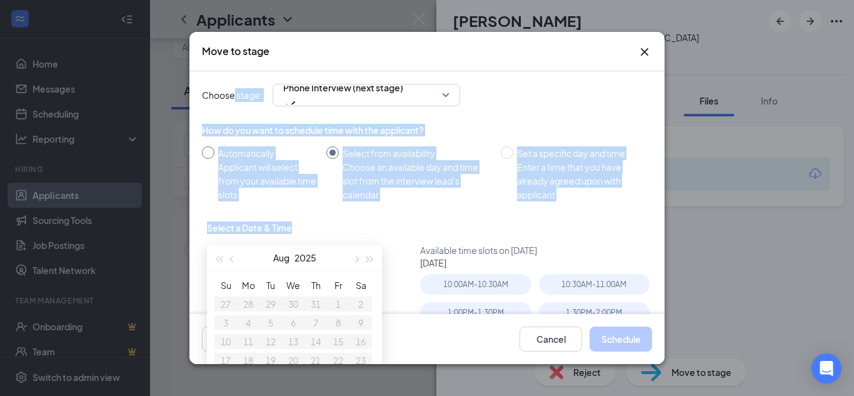
drag, startPoint x: 318, startPoint y: 169, endPoint x: 233, endPoint y: 74, distance: 127.5
click at [233, 74] on div "Choose stage: Phone Interview (next stage) How do you want to schedule time wit…" at bounding box center [427, 257] width 450 height 373
click at [243, 184] on div "Applicant will select from your available time slots" at bounding box center [267, 180] width 98 height 41
click at [214, 159] on input "Automatically Applicant will select from your available time slots" at bounding box center [208, 152] width 13 height 13
radio input "true"
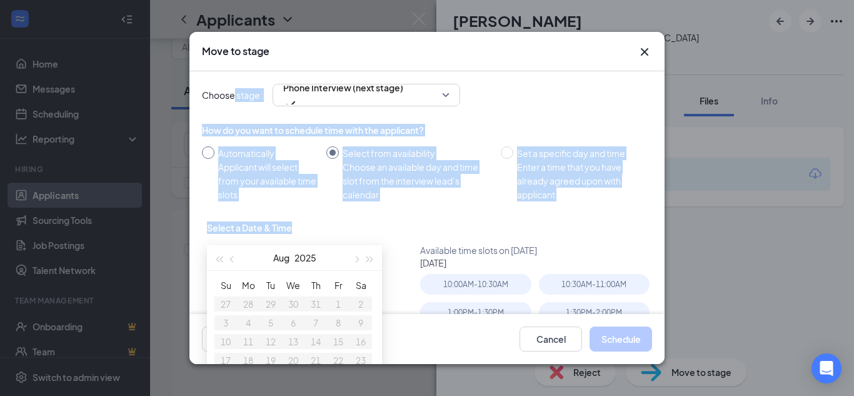
radio input "false"
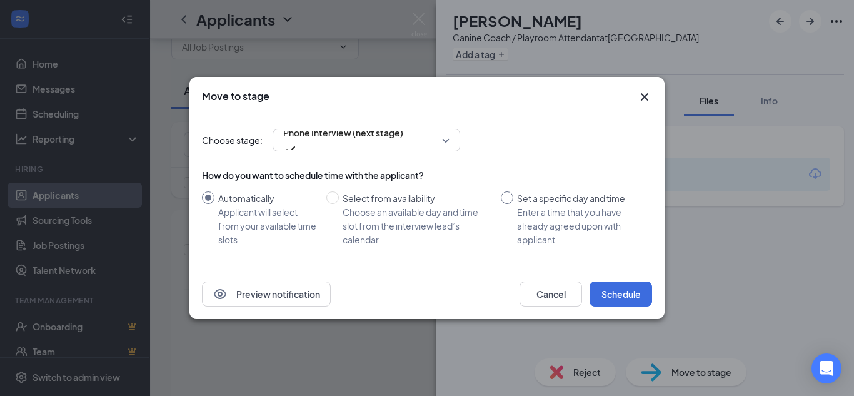
click at [506, 198] on input "Set a specific day and time Enter a time that you have already agreed upon with…" at bounding box center [507, 197] width 13 height 13
radio input "true"
radio input "false"
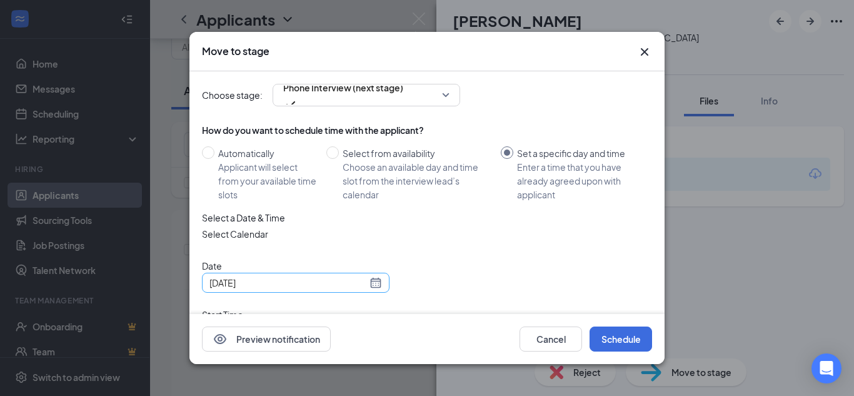
click at [375, 289] on div "[DATE]" at bounding box center [295, 283] width 173 height 14
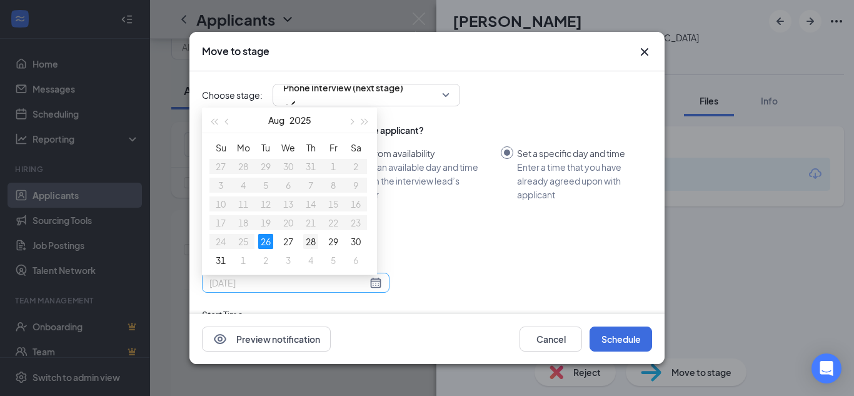
type input "[DATE]"
click at [312, 249] on div "28" at bounding box center [310, 241] width 15 height 15
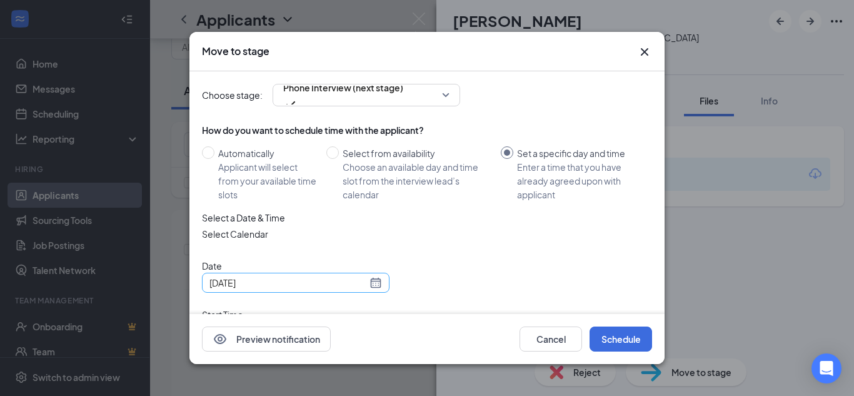
click at [250, 316] on span "02:30 PM" at bounding box center [232, 333] width 38 height 34
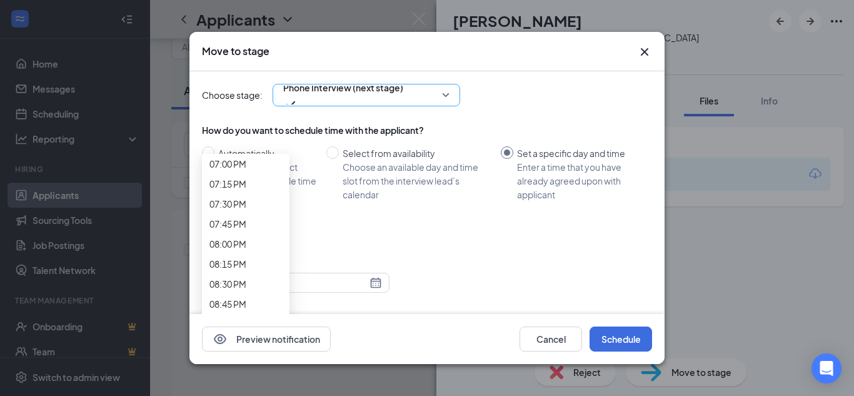
drag, startPoint x: 461, startPoint y: 179, endPoint x: 404, endPoint y: 84, distance: 110.8
click at [404, 84] on div "Choose stage: Phone Interview (next stage) How do you want to schedule time wit…" at bounding box center [427, 246] width 450 height 351
drag, startPoint x: 486, startPoint y: 251, endPoint x: 479, endPoint y: 167, distance: 84.7
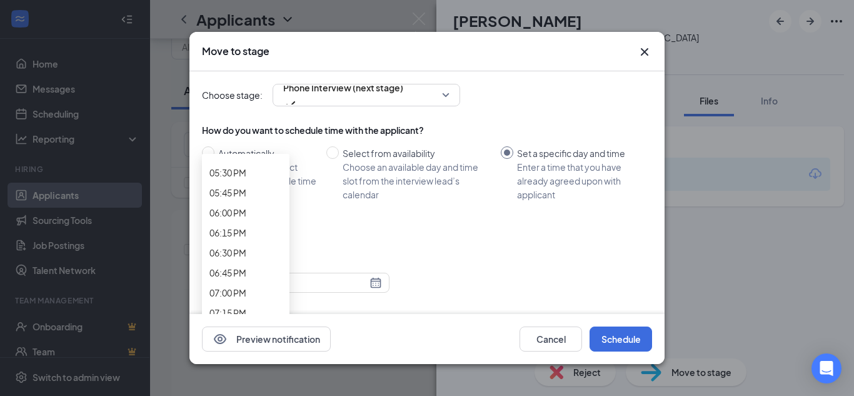
scroll to position [1380, 0]
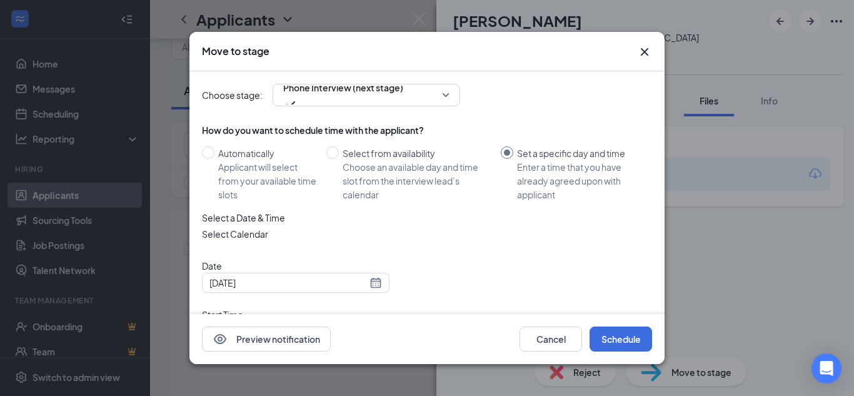
click at [279, 323] on span "12:00 PM" at bounding box center [246, 332] width 66 height 19
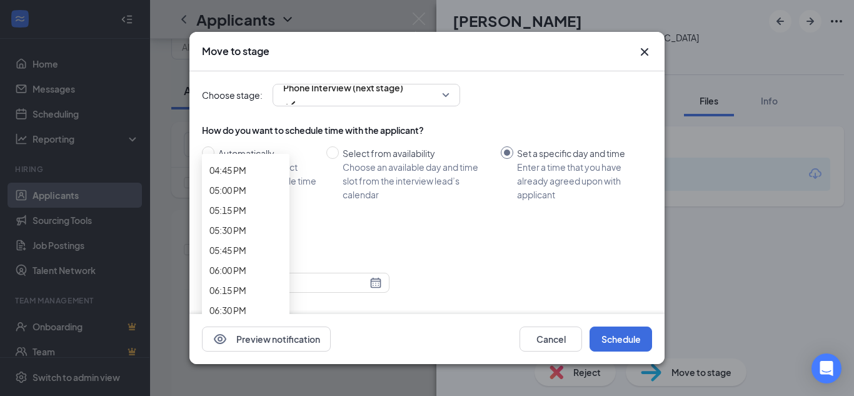
scroll to position [1323, 0]
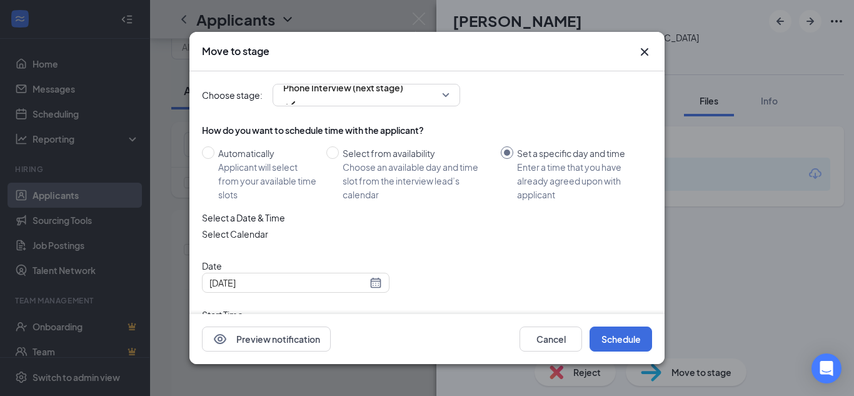
click at [250, 367] on span "03:00 PM" at bounding box center [232, 384] width 38 height 34
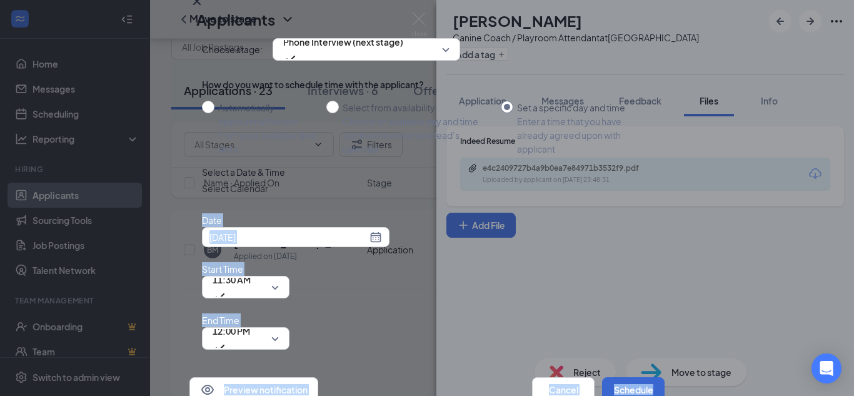
scroll to position [34, 0]
drag, startPoint x: 640, startPoint y: 246, endPoint x: 638, endPoint y: 358, distance: 111.9
click at [638, 358] on div "Move to stage Choose stage: Phone Interview (next stage) How do you want to sch…" at bounding box center [426, 198] width 475 height 408
click at [620, 264] on div "Date [DATE] [DATE] Su Mo Tu We Th Fr Sa 27 28 29 30 31 1 2 3 4 5 6 7 8 9 10 11 …" at bounding box center [427, 281] width 450 height 136
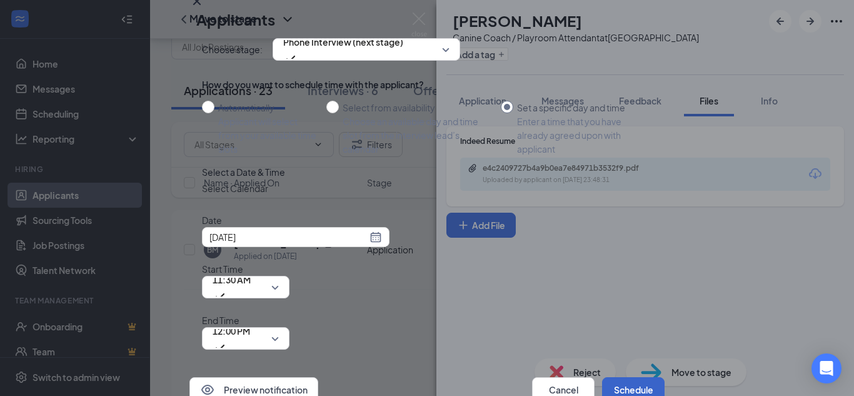
click at [611, 377] on button "Schedule" at bounding box center [633, 389] width 63 height 25
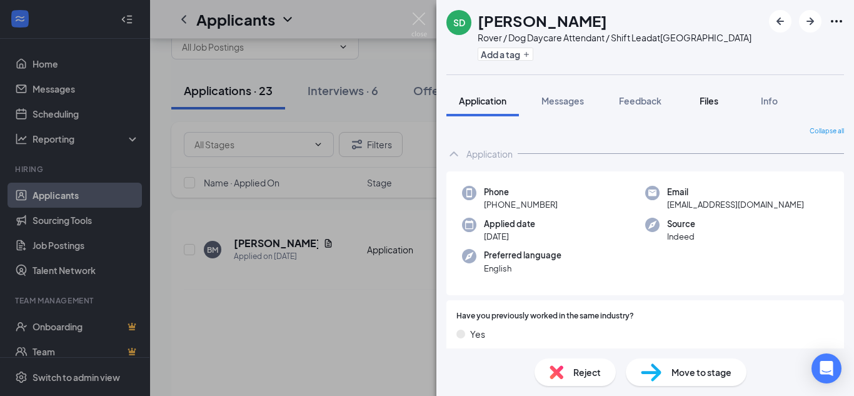
click at [693, 105] on button "Files" at bounding box center [709, 100] width 50 height 31
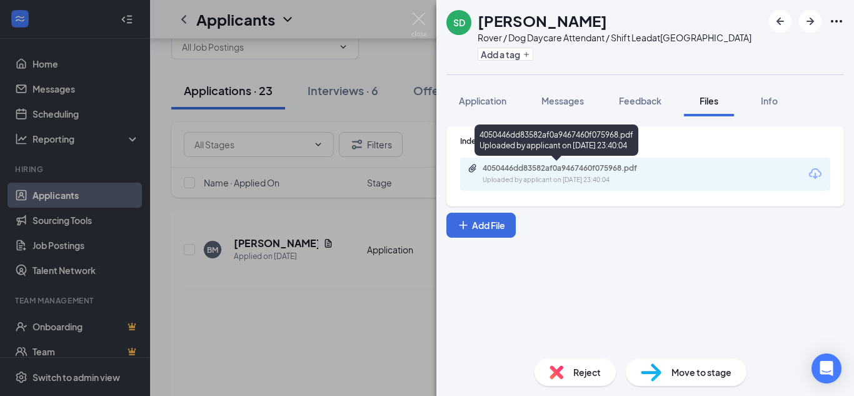
click at [579, 173] on div "4050446dd83582af0a9467460f075968.pdf Uploaded by applicant on [DATE] 23:40:04" at bounding box center [569, 174] width 203 height 22
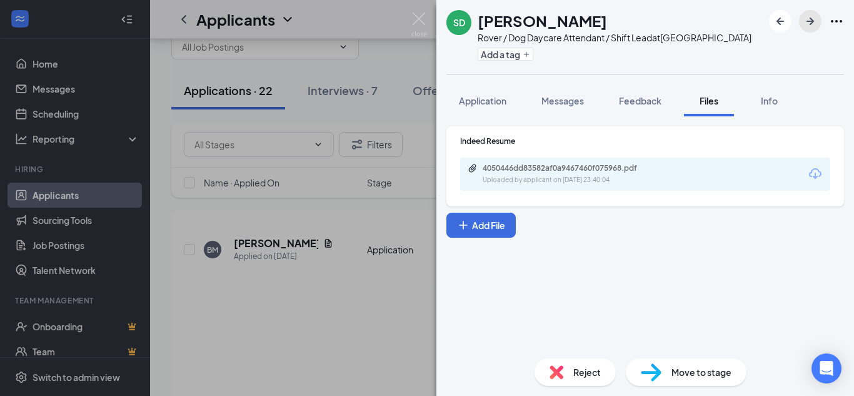
click at [803, 24] on icon "ArrowRight" at bounding box center [810, 21] width 15 height 15
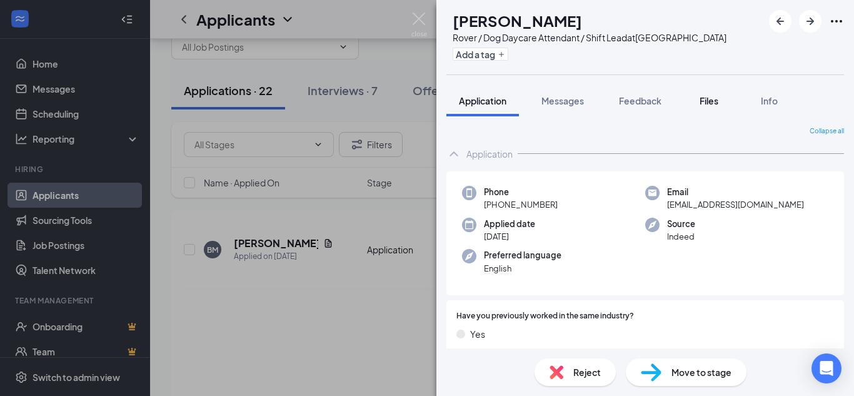
click at [711, 106] on div "Files" at bounding box center [708, 100] width 25 height 13
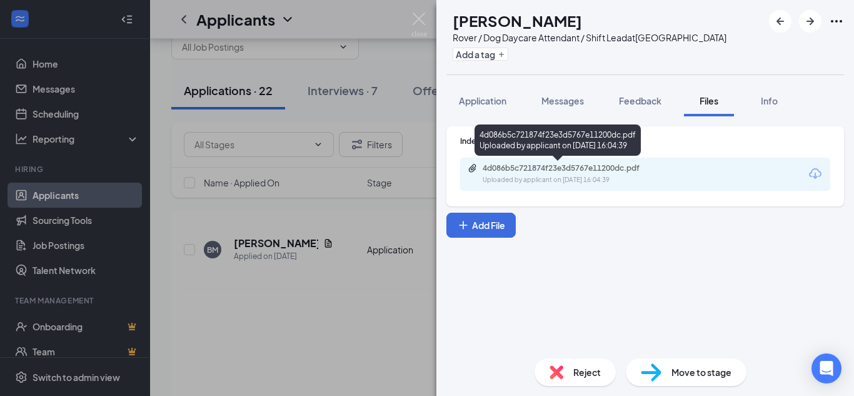
click at [625, 173] on div "4d086b5c721874f23e3d5767e11200dc.pdf" at bounding box center [570, 168] width 175 height 10
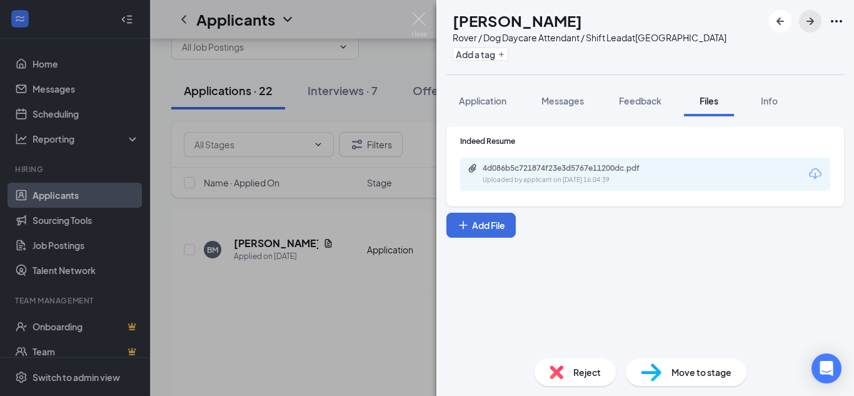
click at [804, 20] on icon "ArrowRight" at bounding box center [810, 21] width 15 height 15
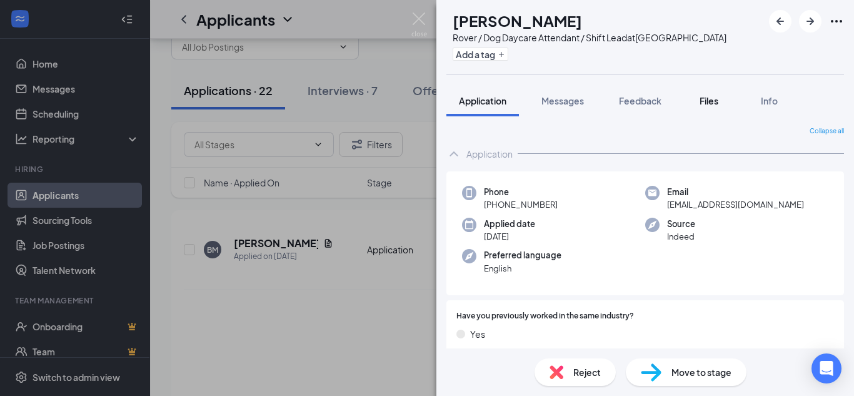
click at [712, 97] on span "Files" at bounding box center [709, 100] width 19 height 11
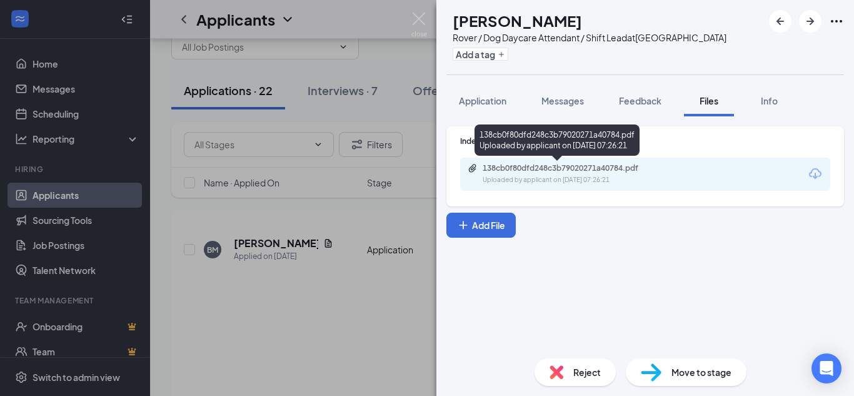
click at [618, 169] on div "138cb0f80dfd248c3b79020271a40784.pdf" at bounding box center [570, 168] width 175 height 10
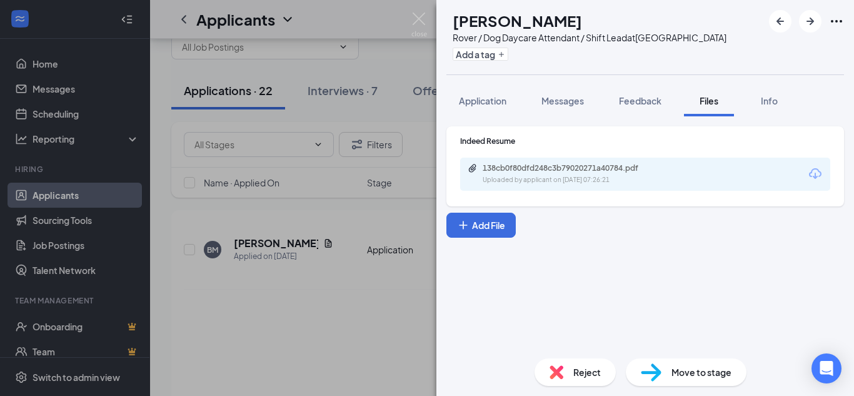
click at [676, 379] on div "Move to stage" at bounding box center [686, 372] width 121 height 28
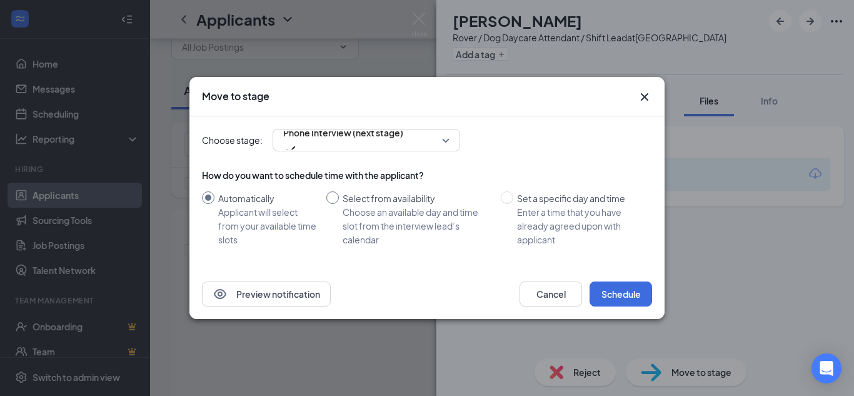
click at [331, 198] on input "Select from availability Choose an available day and time slot from the intervi…" at bounding box center [332, 197] width 13 height 13
radio input "true"
radio input "false"
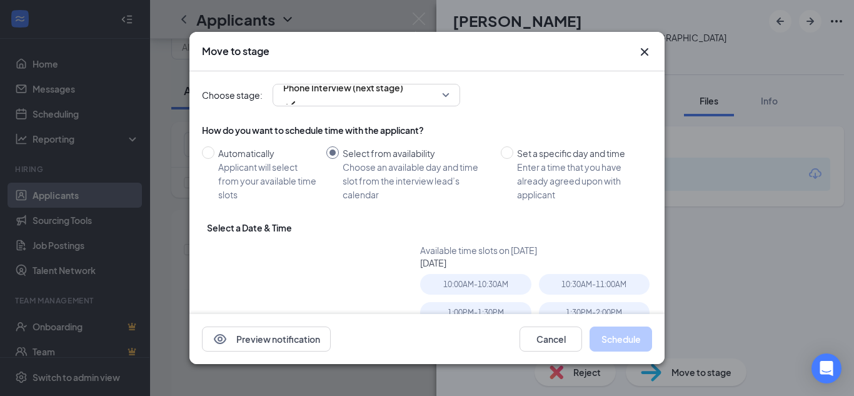
type input "[DATE]"
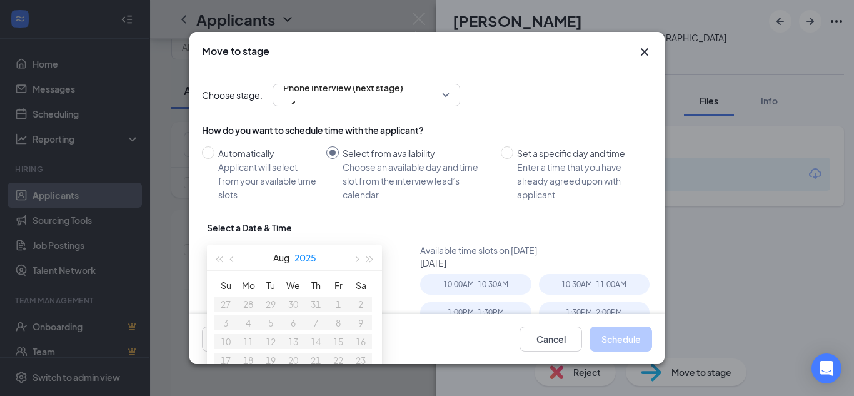
click at [305, 259] on button "2025" at bounding box center [305, 257] width 22 height 25
click at [502, 157] on input "Set a specific day and time Enter a time that you have already agreed upon with…" at bounding box center [507, 152] width 13 height 13
radio input "true"
click at [509, 153] on input "Set a specific day and time Enter a time that you have already agreed upon with…" at bounding box center [507, 152] width 13 height 13
click at [446, 205] on div "How do you want to schedule time with the applicant? Automatically Applicant wi…" at bounding box center [427, 168] width 450 height 88
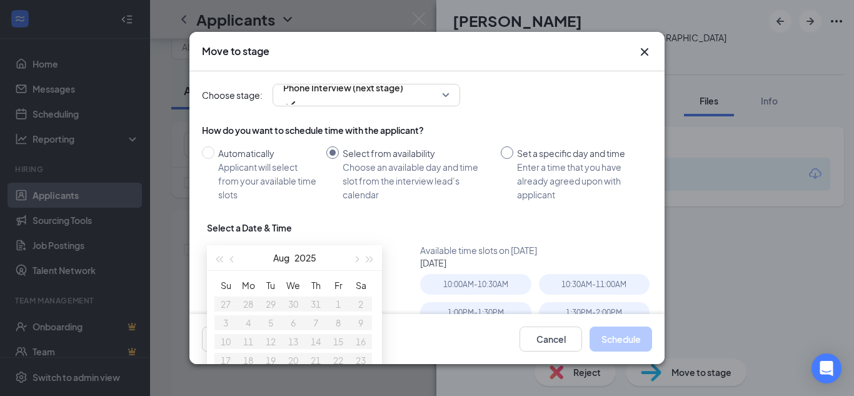
click at [509, 152] on input "Set a specific day and time Enter a time that you have already agreed upon with…" at bounding box center [507, 152] width 13 height 13
click at [328, 215] on div "How do you want to schedule time with the applicant? Automatically Applicant wi…" at bounding box center [427, 275] width 450 height 313
click at [272, 139] on div "How do you want to schedule time with the applicant? Automatically Applicant wi…" at bounding box center [427, 163] width 450 height 78
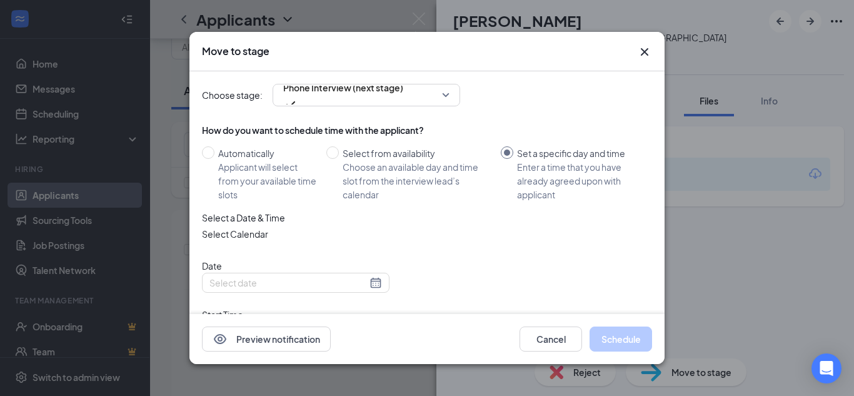
radio input "false"
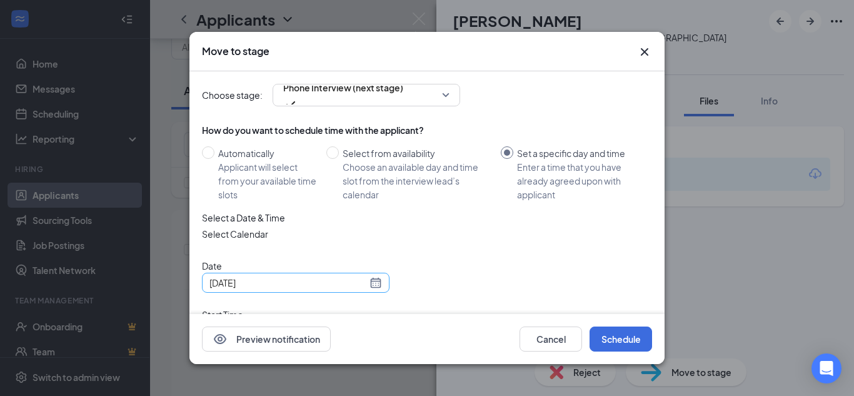
click at [373, 289] on div "[DATE]" at bounding box center [295, 283] width 173 height 14
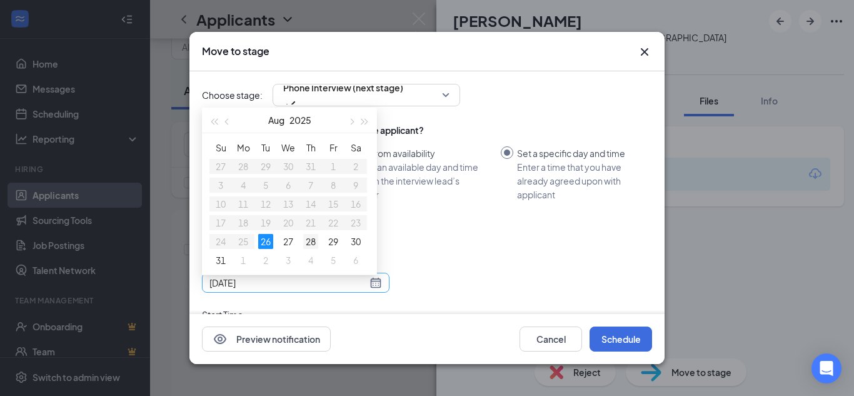
type input "[DATE]"
click at [311, 249] on div "28" at bounding box center [310, 241] width 15 height 15
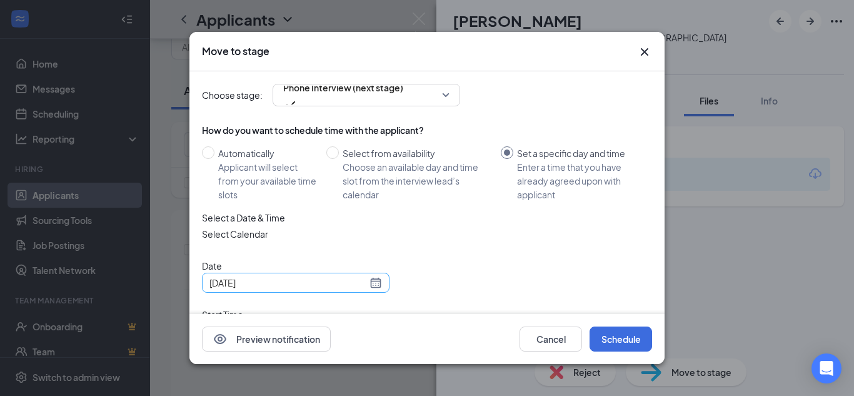
click at [279, 323] on span "02:30 PM" at bounding box center [246, 332] width 66 height 19
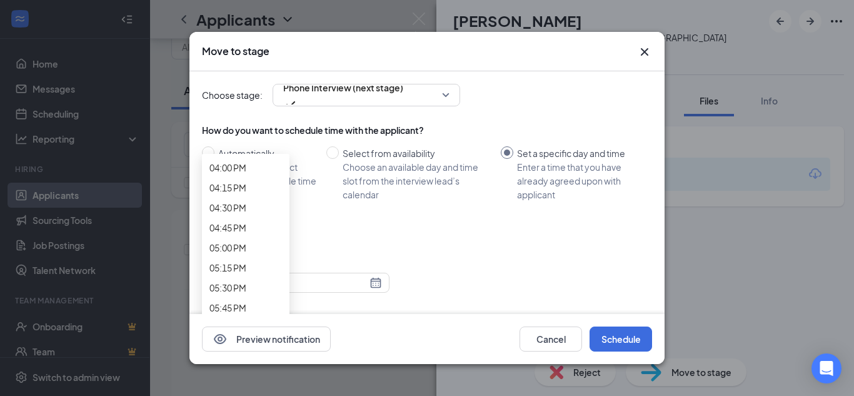
scroll to position [1265, 0]
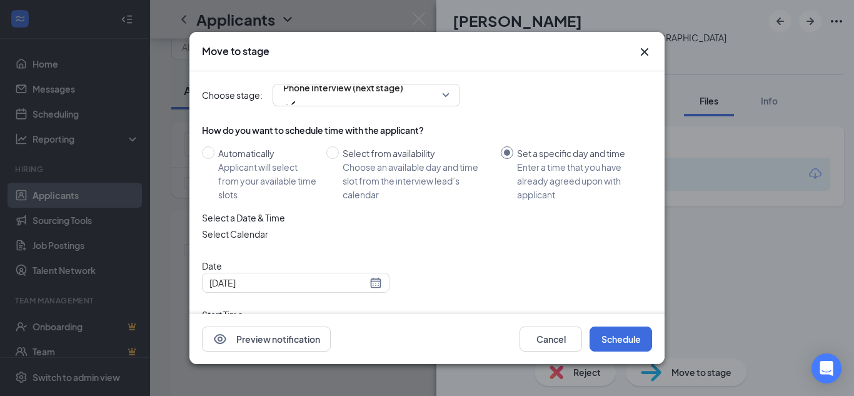
click at [250, 367] on span "03:00 PM" at bounding box center [232, 384] width 38 height 34
click at [611, 338] on button "Schedule" at bounding box center [621, 338] width 63 height 25
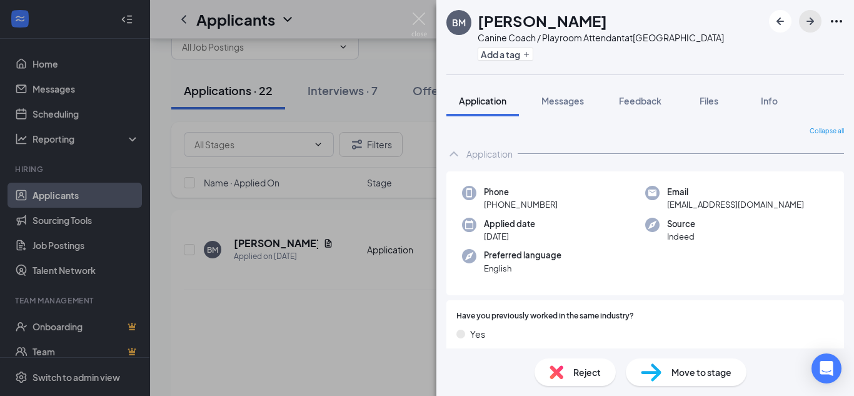
click at [804, 21] on icon "ArrowRight" at bounding box center [810, 21] width 15 height 15
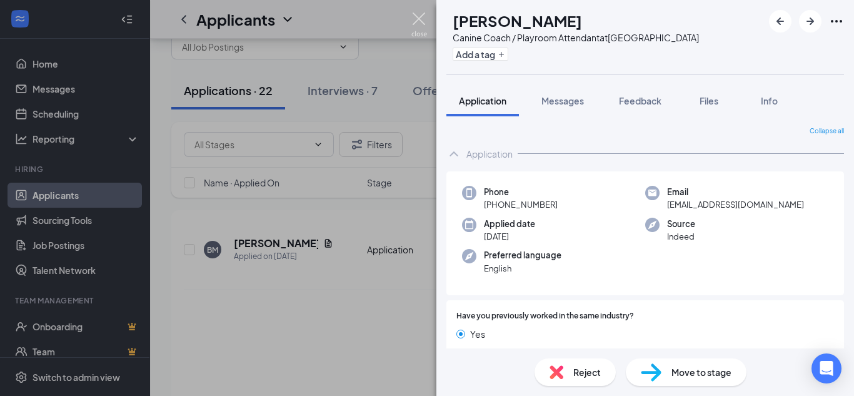
click at [418, 15] on img at bounding box center [419, 25] width 16 height 24
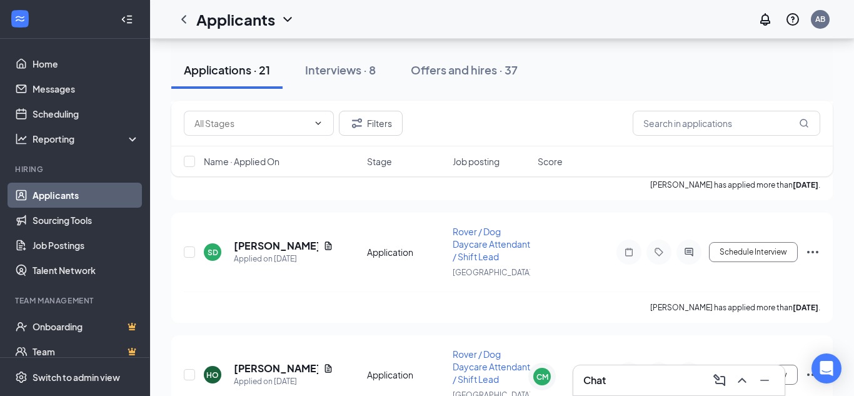
scroll to position [1007, 0]
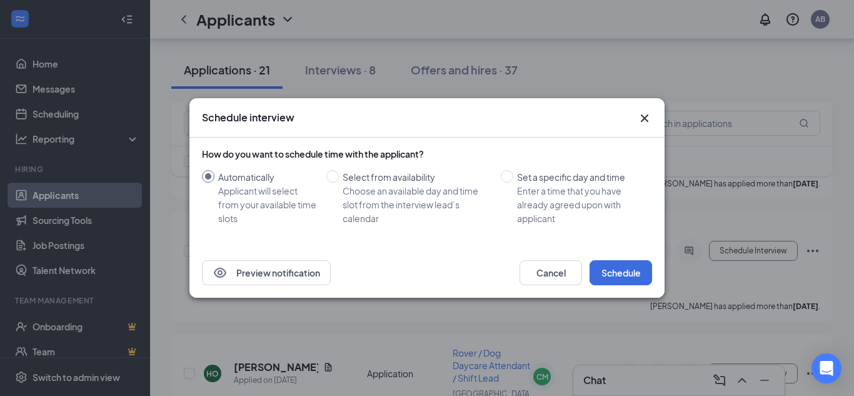
click at [645, 116] on icon "Cross" at bounding box center [645, 118] width 8 height 8
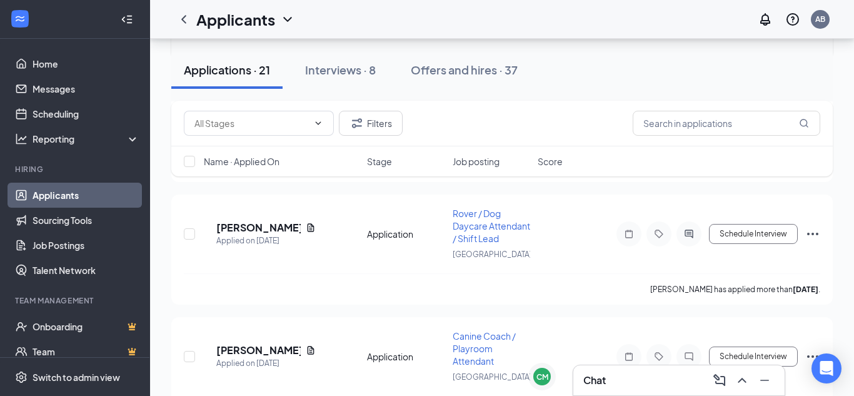
scroll to position [1532, 0]
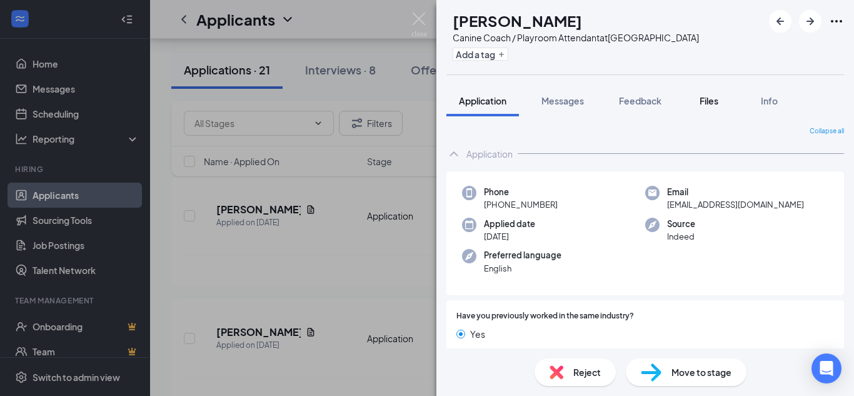
click at [704, 106] on div "Files" at bounding box center [708, 100] width 25 height 13
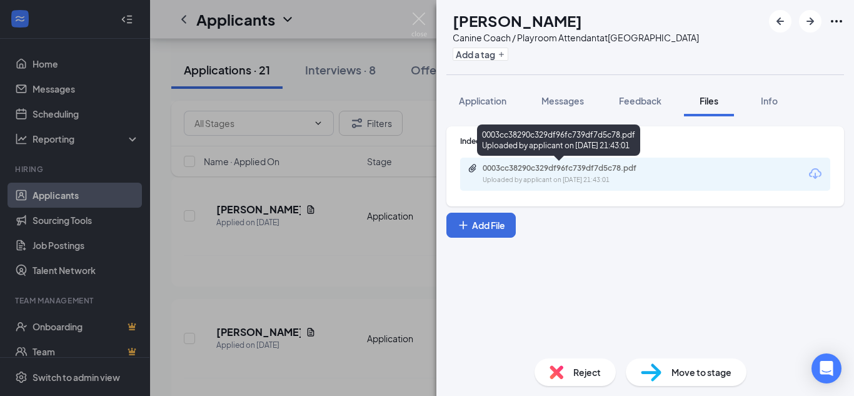
click at [550, 173] on div "0003cc38290c329df96fc739df7d5c78.pdf Uploaded by applicant on [DATE] 21:43:01" at bounding box center [569, 174] width 203 height 22
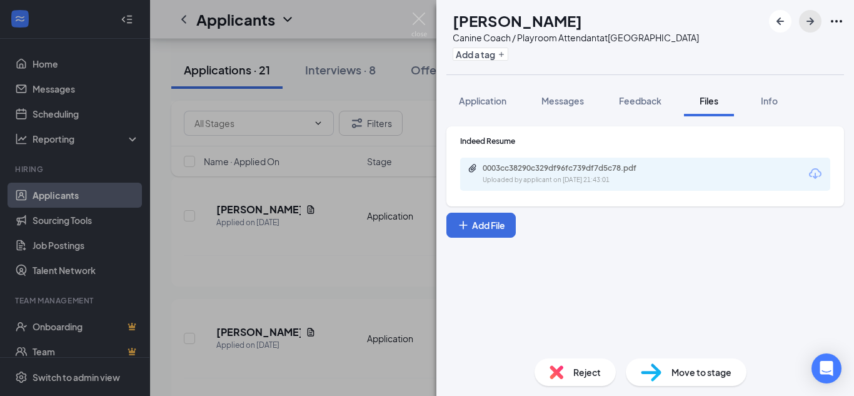
click at [805, 24] on icon "ArrowRight" at bounding box center [810, 21] width 15 height 15
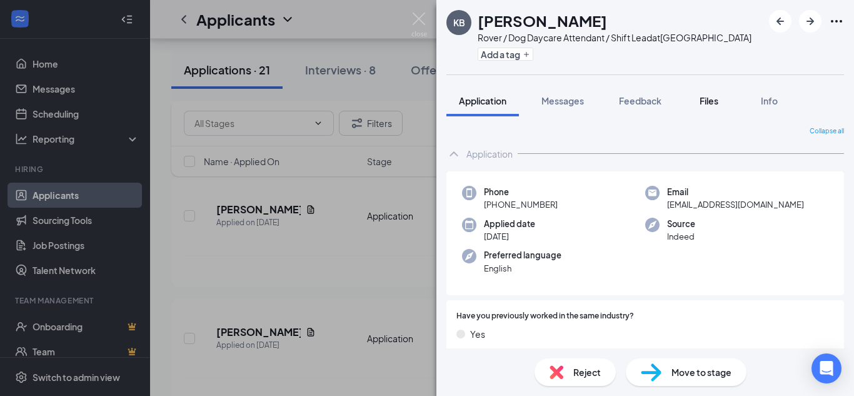
click at [718, 101] on span "Files" at bounding box center [709, 100] width 19 height 11
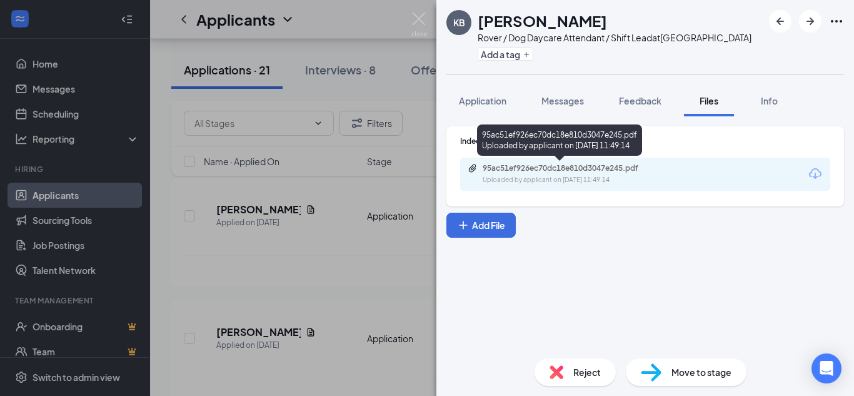
click at [616, 174] on div "95ac51ef926ec70dc18e810d3047e245.pdf Uploaded by applicant on [DATE] 11:49:14" at bounding box center [569, 174] width 203 height 22
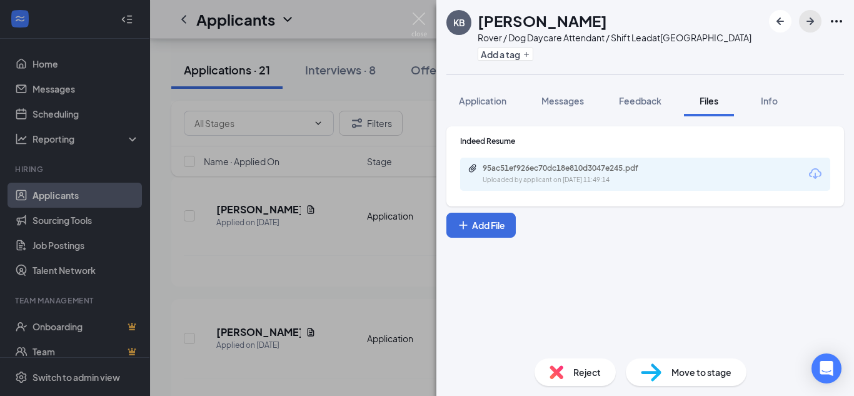
click at [805, 19] on icon "ArrowRight" at bounding box center [810, 21] width 15 height 15
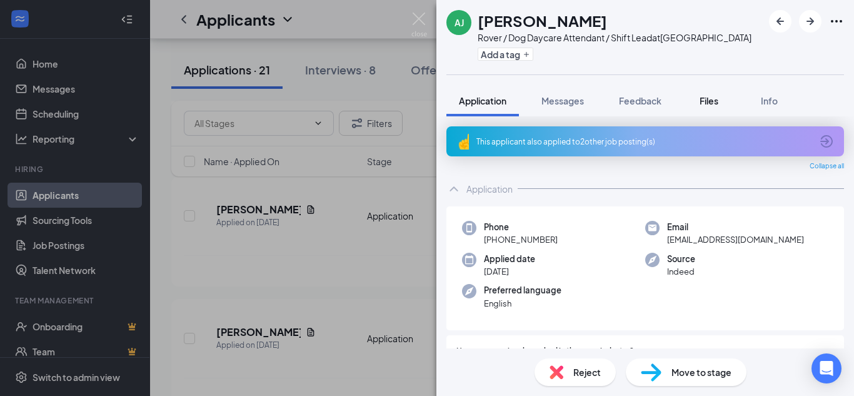
click at [716, 99] on span "Files" at bounding box center [709, 100] width 19 height 11
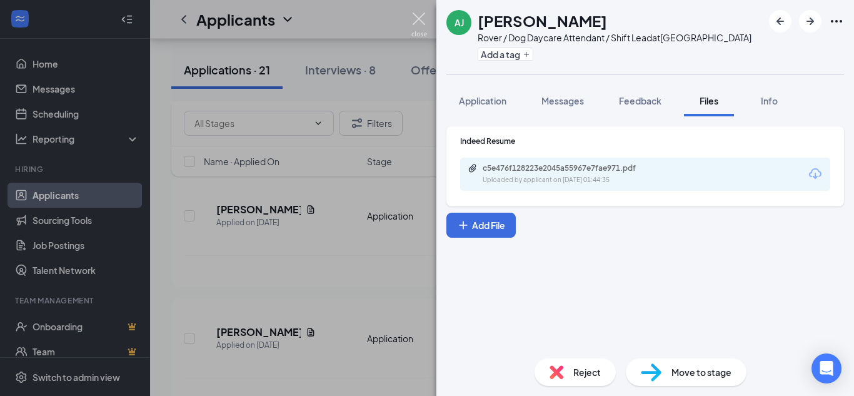
click at [412, 21] on img at bounding box center [419, 25] width 16 height 24
